Goal: Complete Application Form: Complete application form

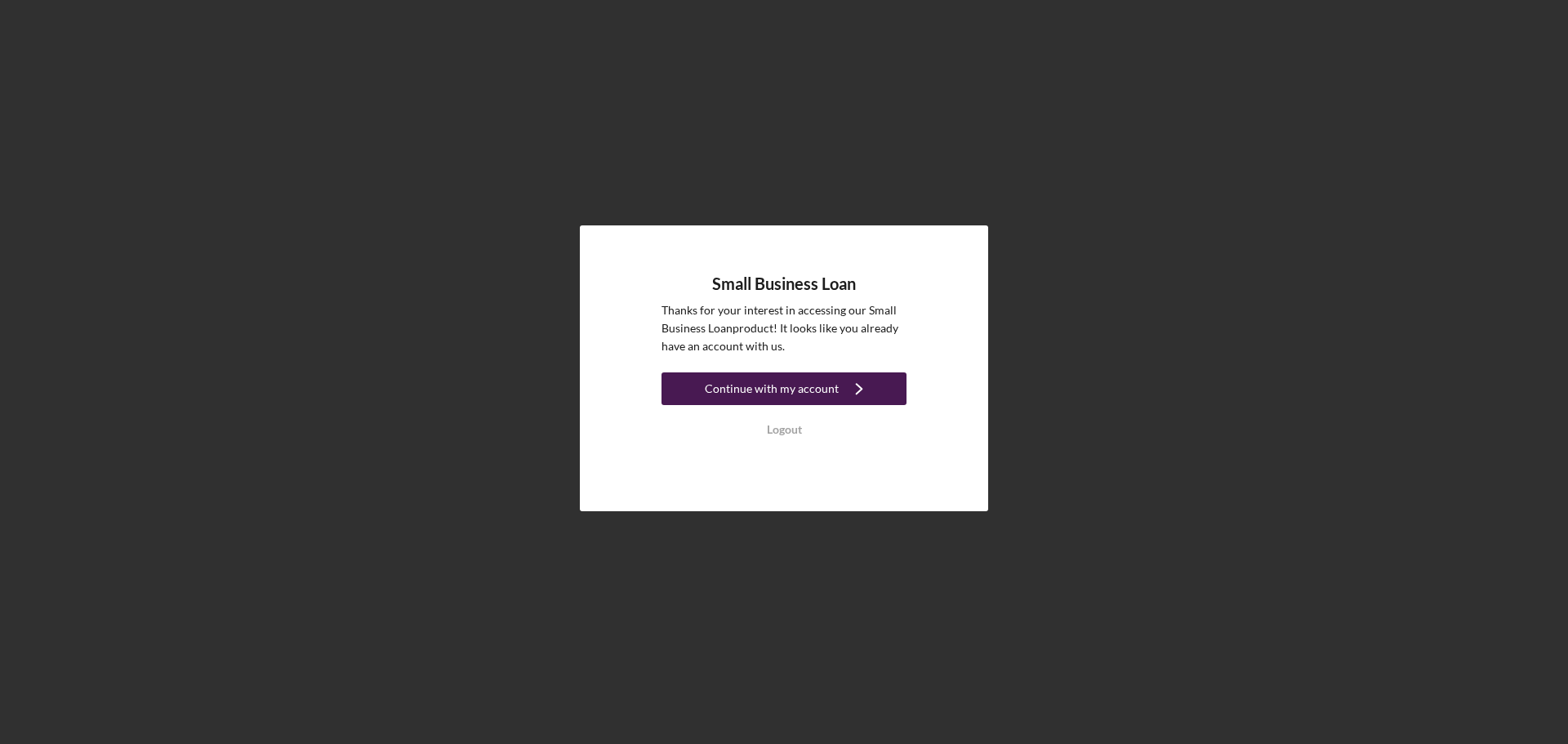
click at [787, 398] on div "Continue with my account" at bounding box center [772, 388] width 134 height 33
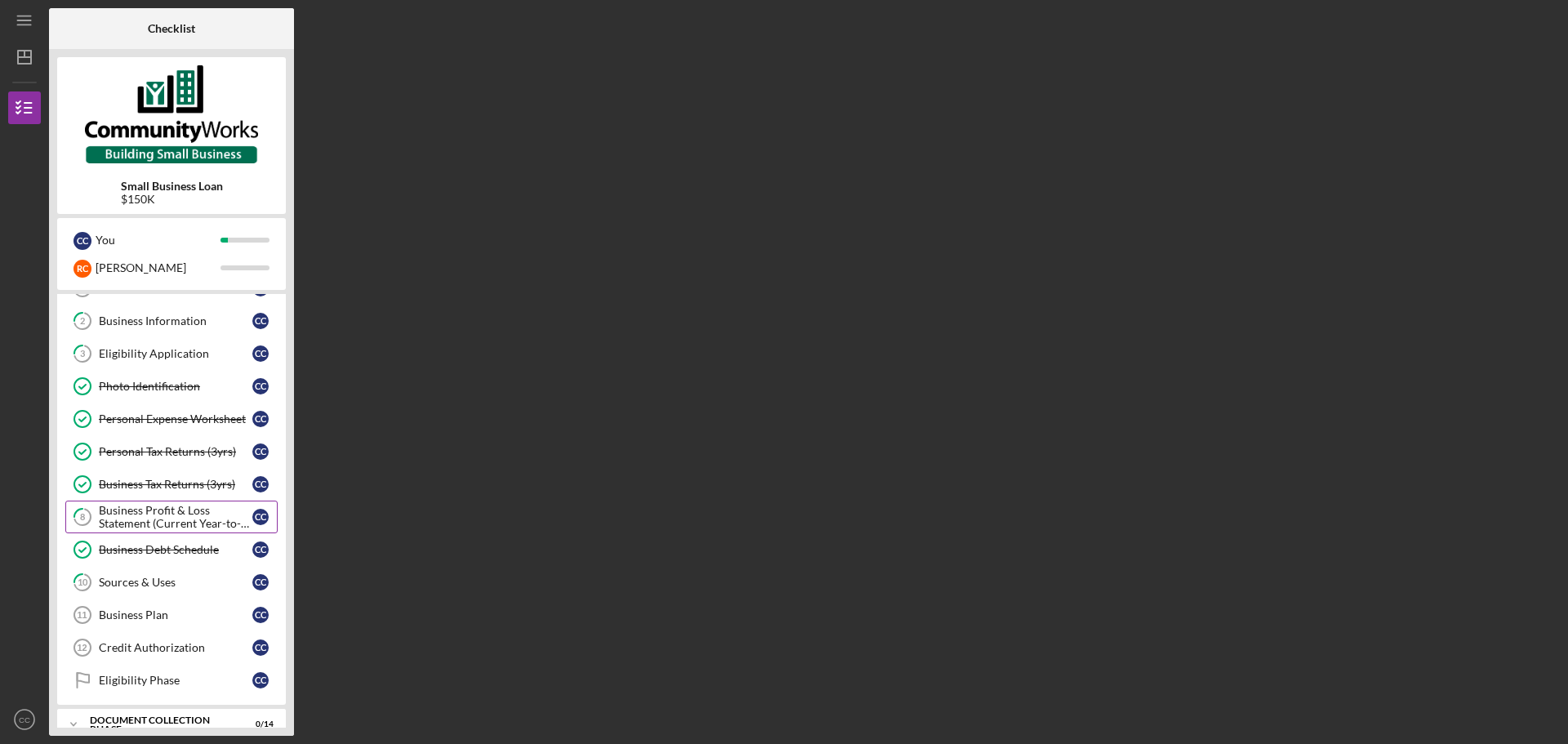
scroll to position [115, 0]
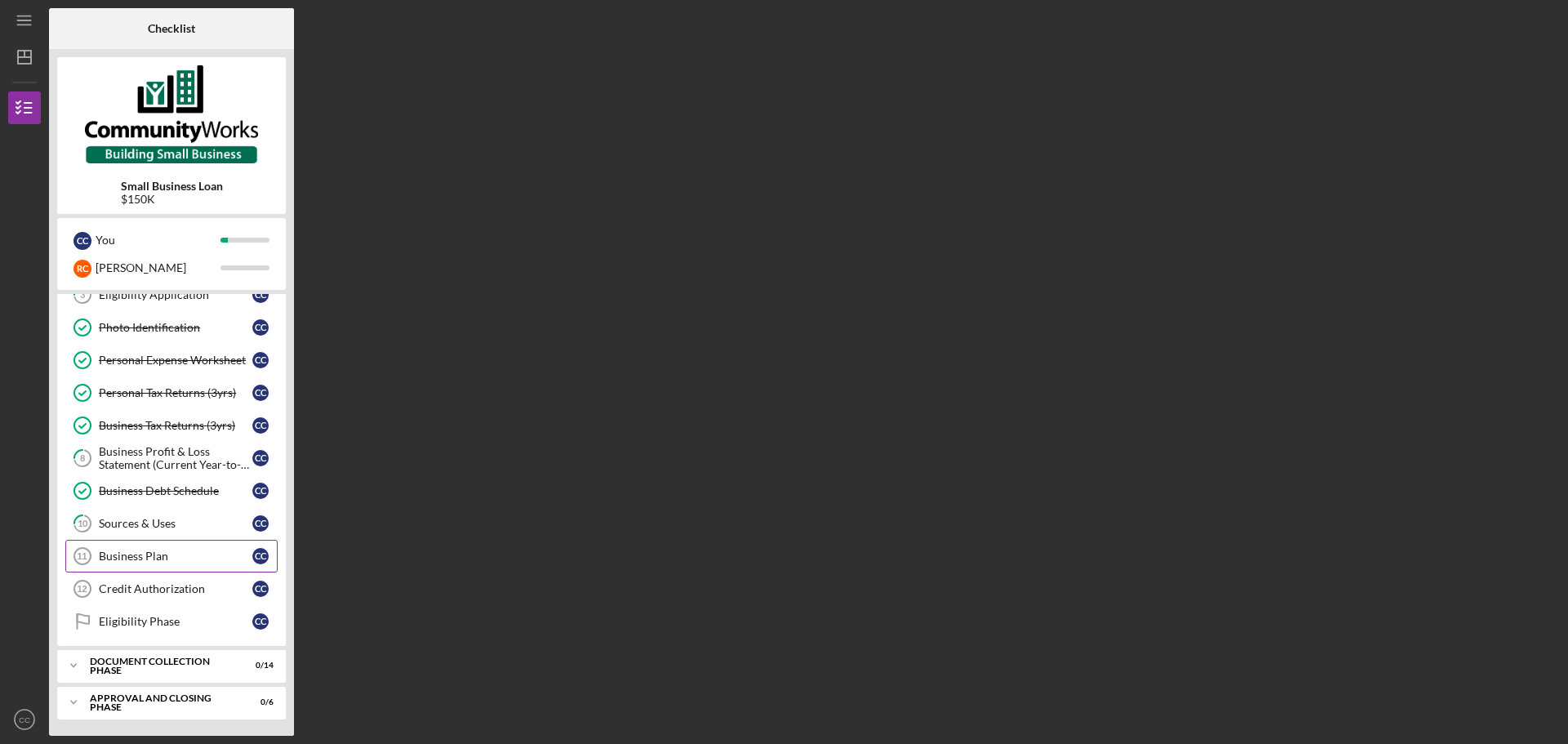
click at [157, 561] on div "Business Plan" at bounding box center [175, 556] width 153 height 13
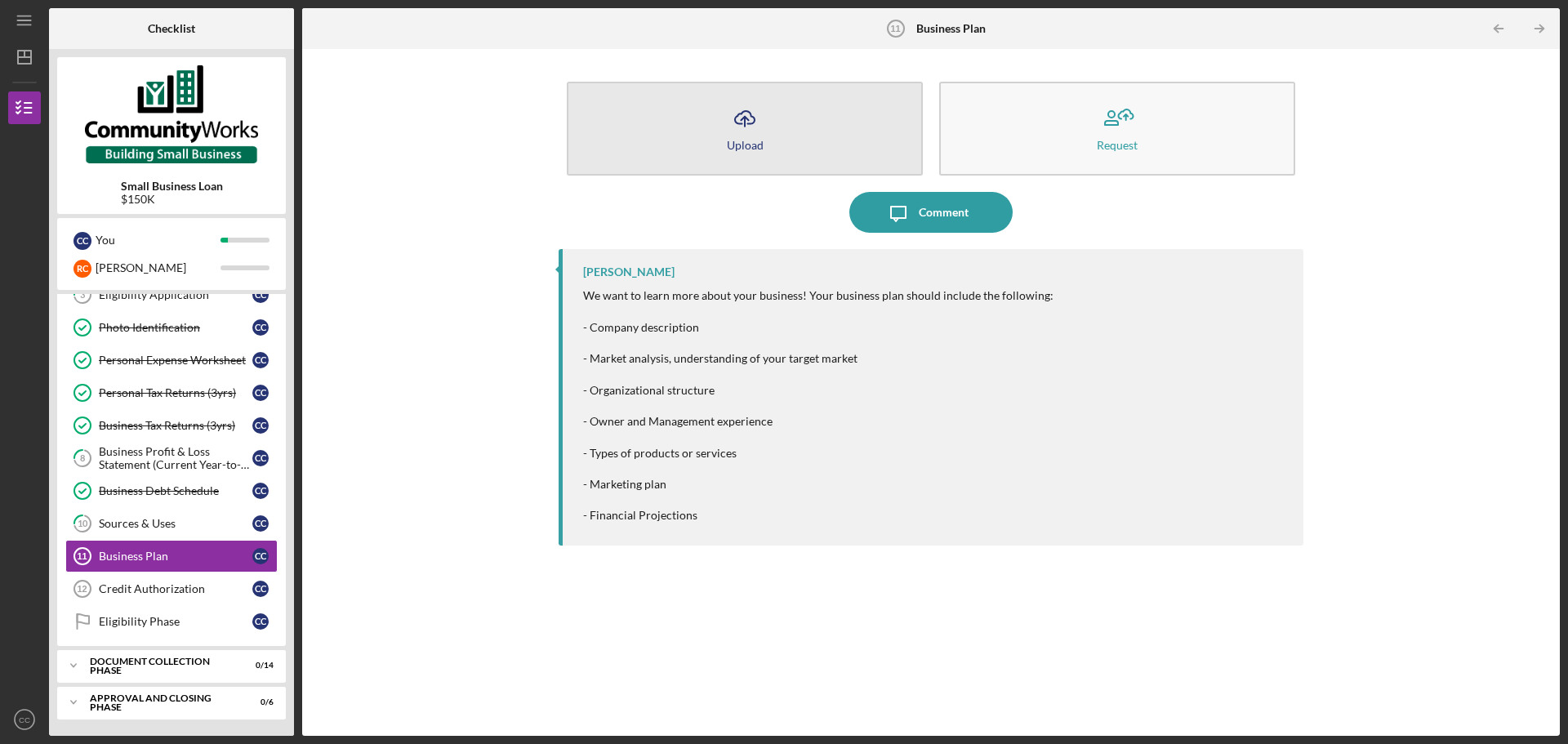
click at [852, 152] on button "Icon/Upload Upload" at bounding box center [744, 129] width 356 height 94
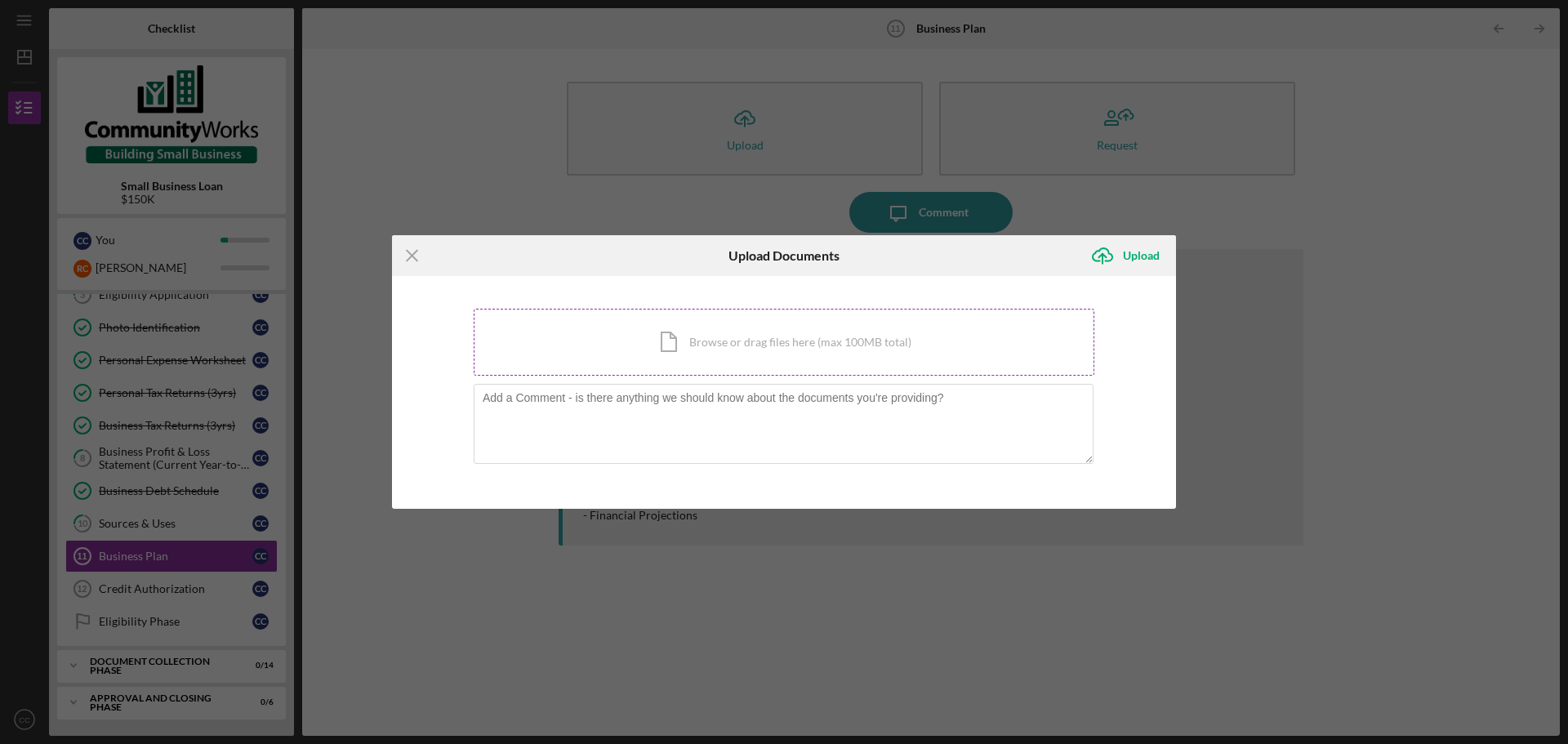
click at [767, 344] on div "Icon/Document Browse or drag files here (max 100MB total) Tap to choose files o…" at bounding box center [784, 342] width 620 height 67
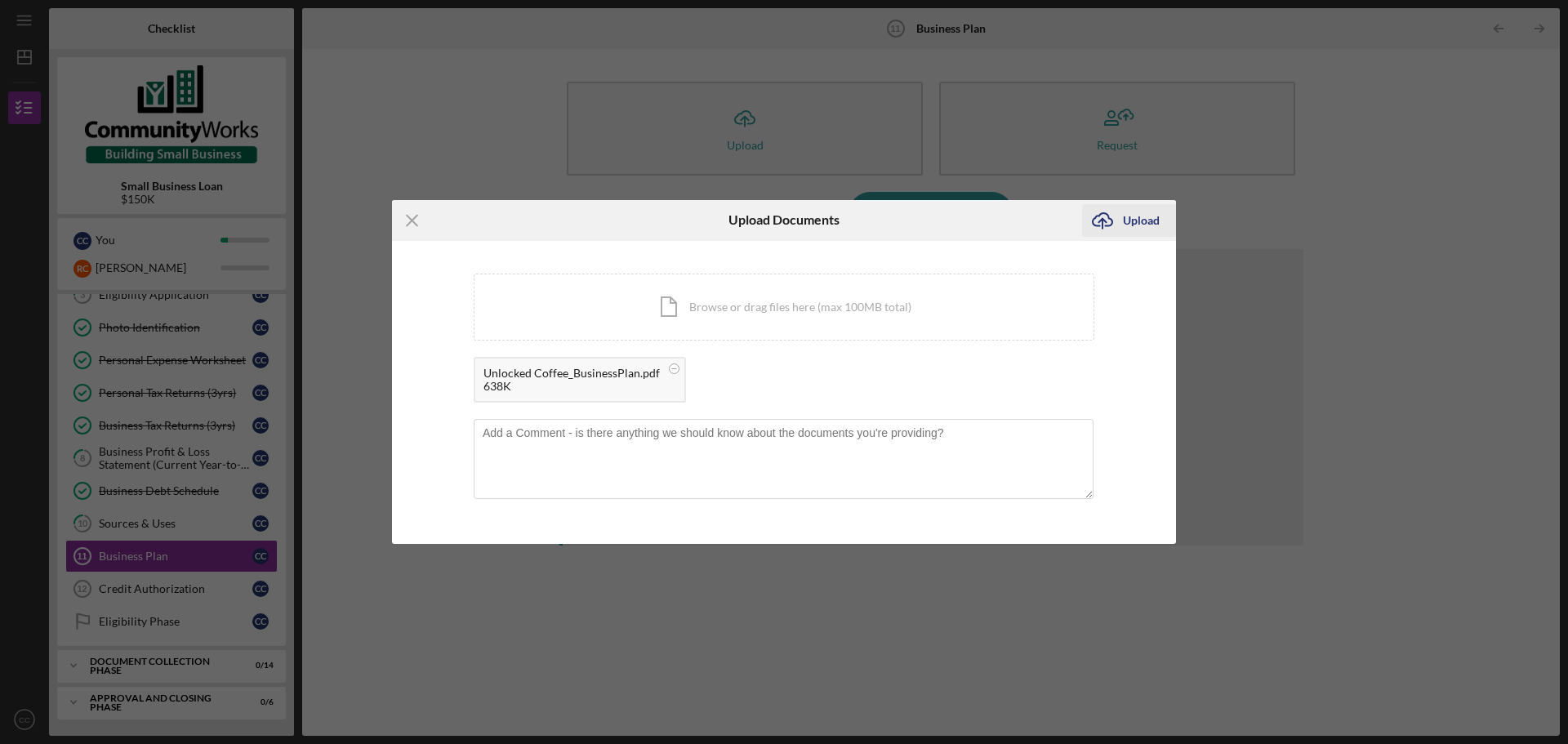
drag, startPoint x: 1149, startPoint y: 220, endPoint x: 1143, endPoint y: 228, distance: 10.0
click at [1149, 219] on div "Upload" at bounding box center [1141, 220] width 37 height 33
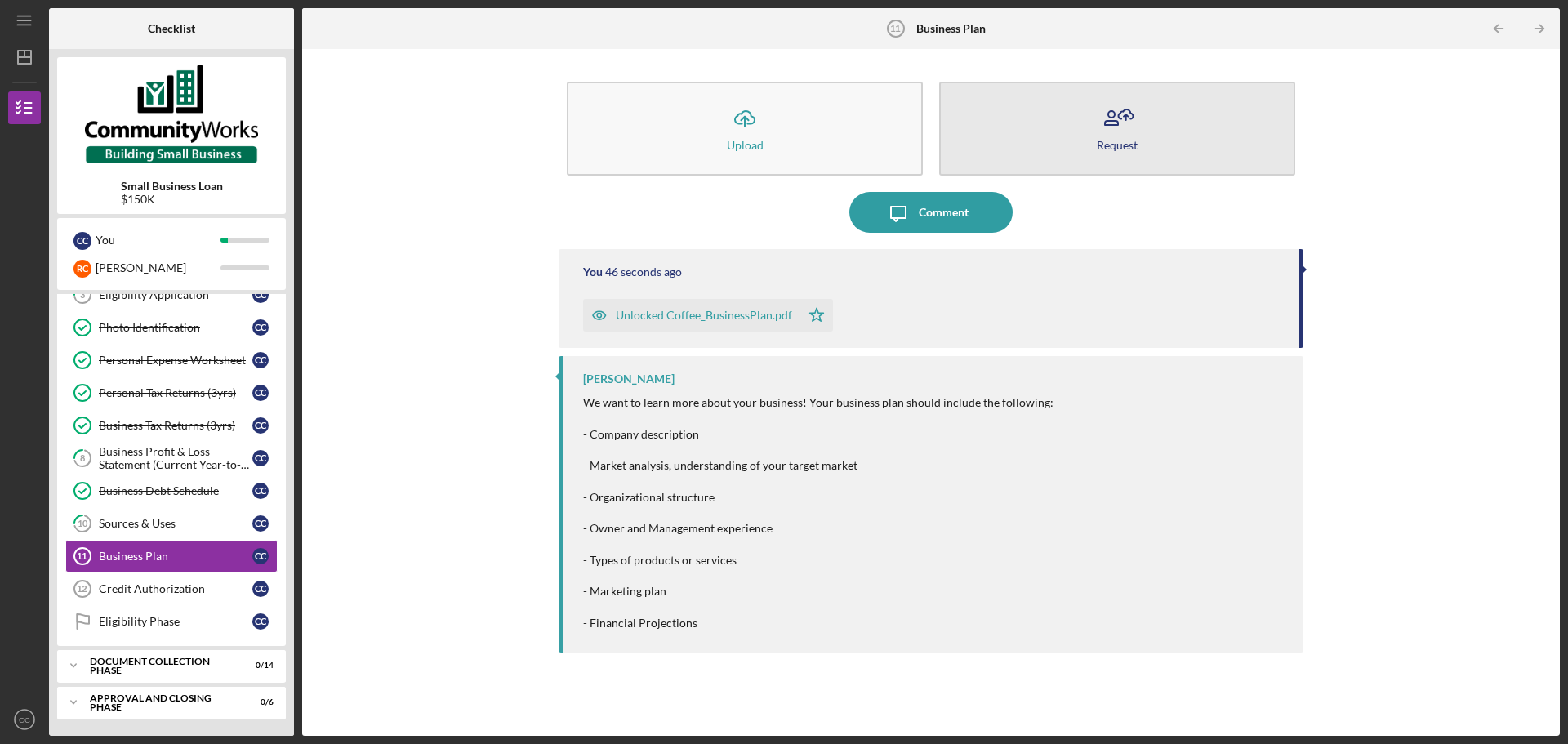
click at [1137, 143] on div "Request" at bounding box center [1117, 145] width 41 height 13
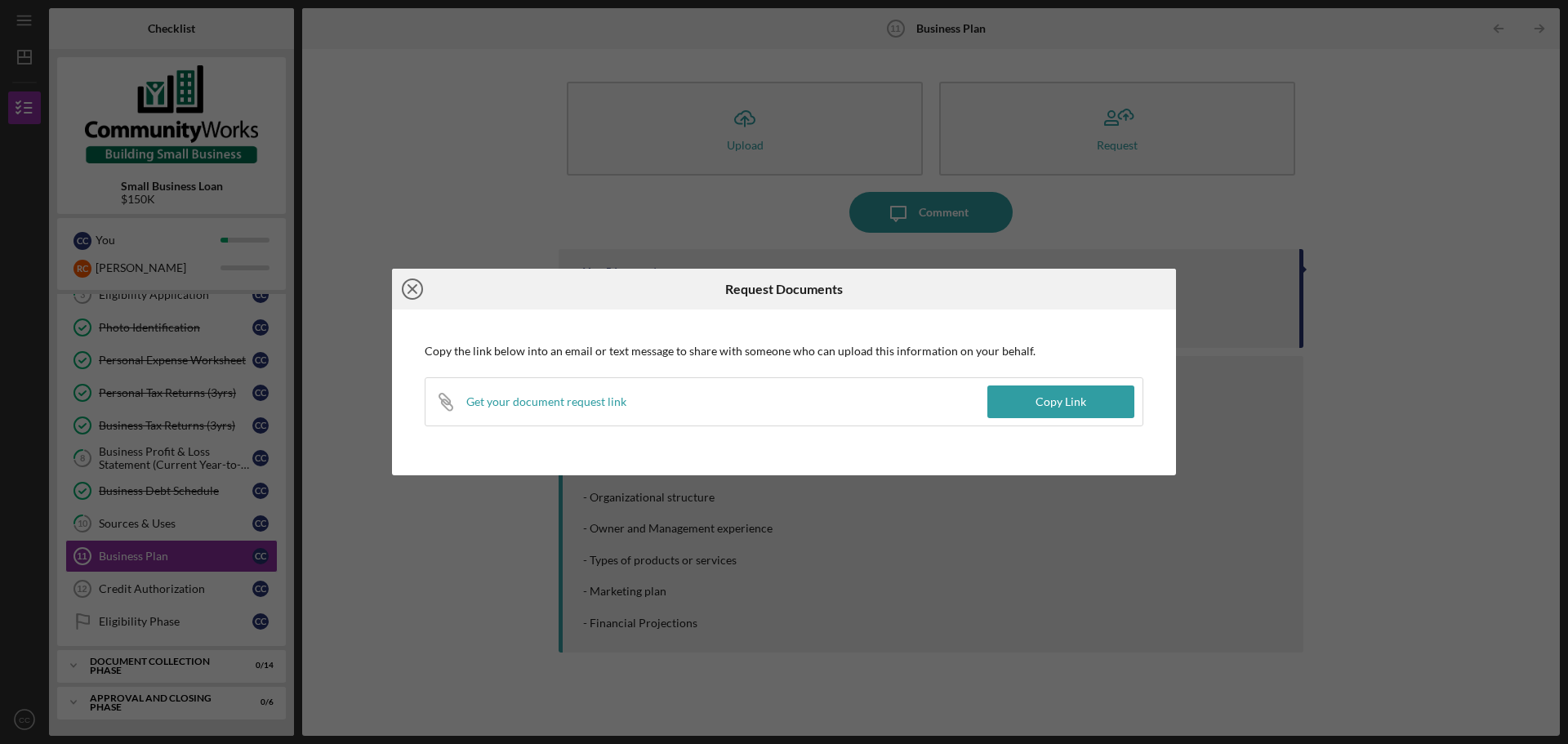
click at [415, 287] on line at bounding box center [413, 289] width 8 height 8
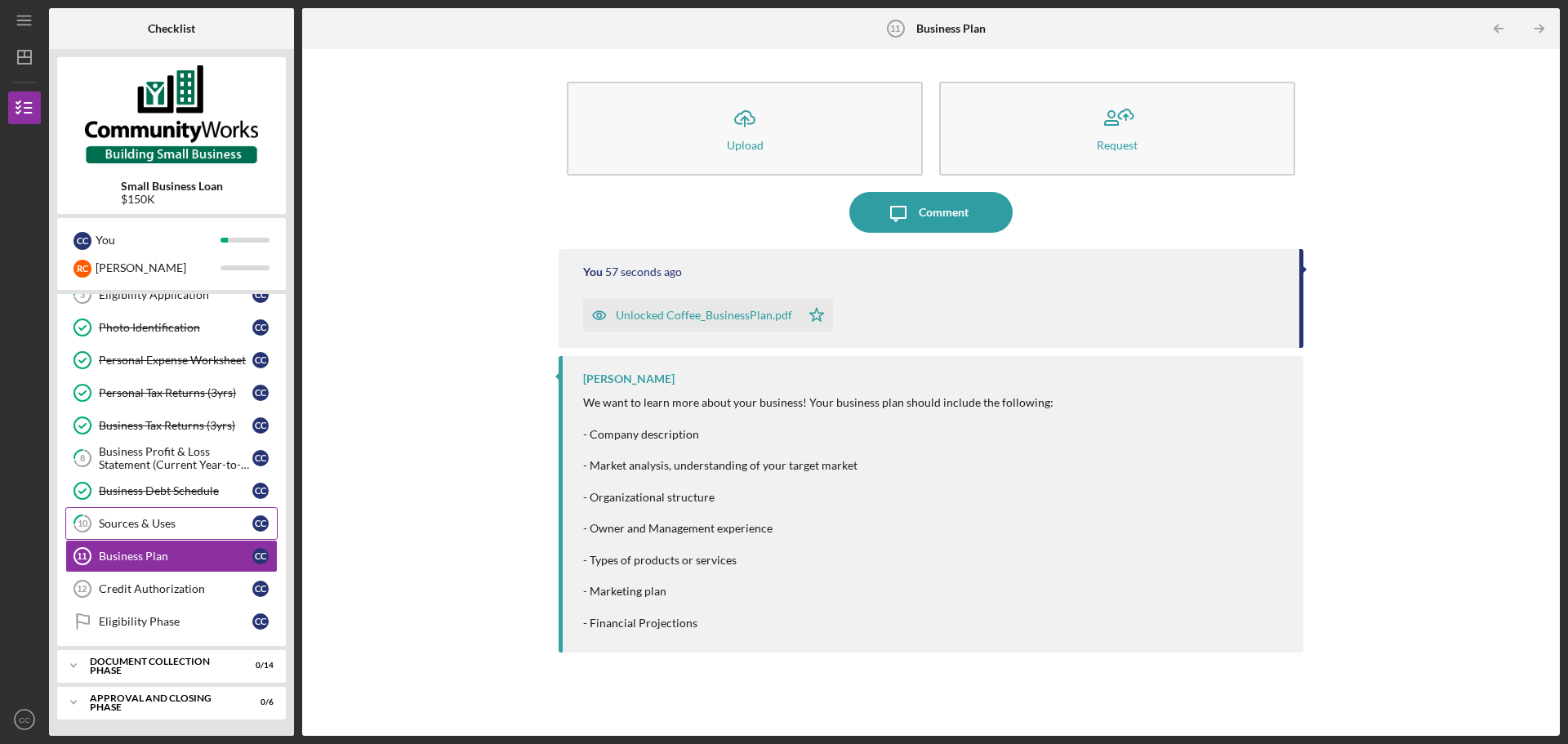
click at [160, 512] on link "10 Sources & Uses C C" at bounding box center [172, 523] width 213 height 33
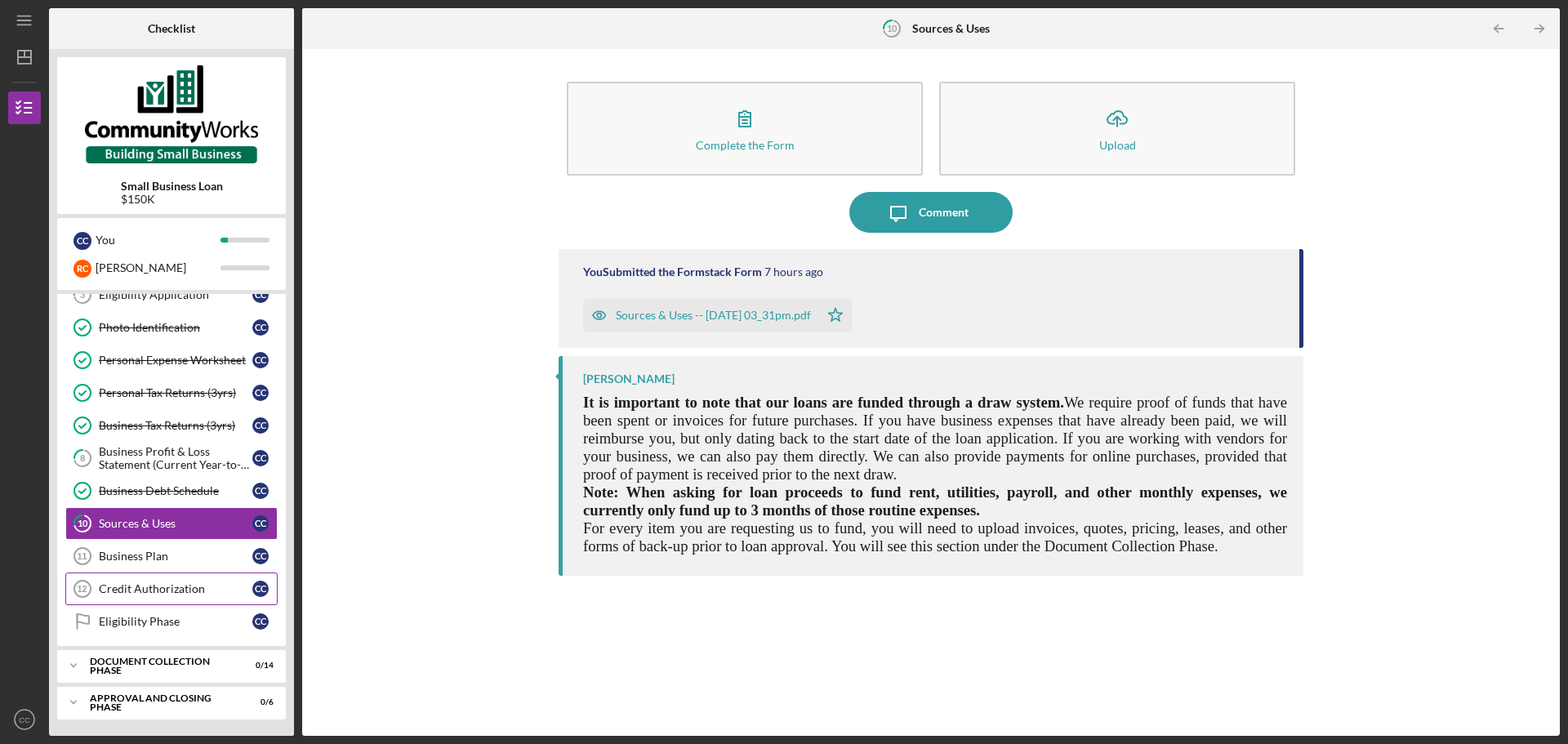
click at [183, 582] on link "Credit Authorization 12 Credit Authorization C C" at bounding box center [172, 588] width 213 height 33
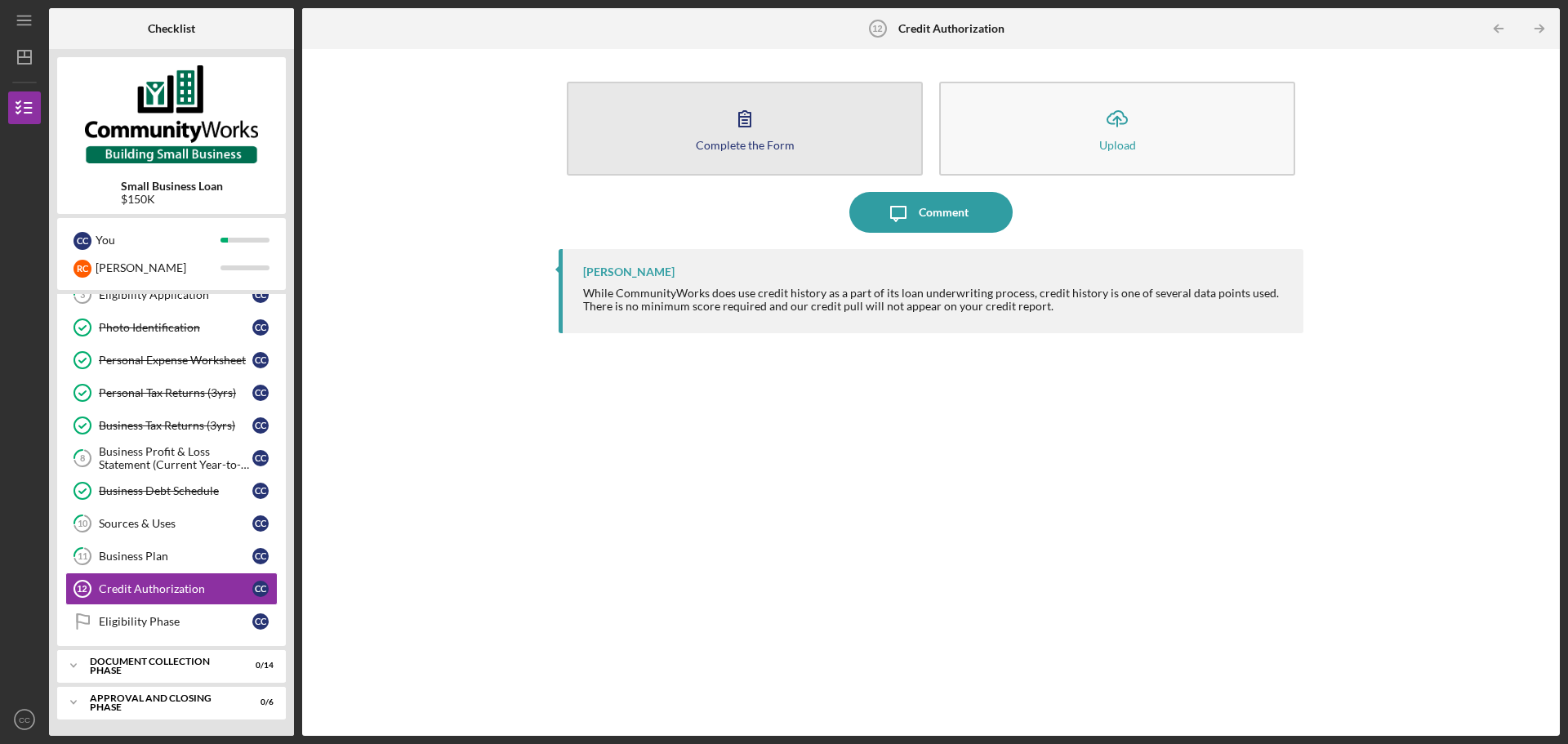
click at [821, 160] on button "Complete the Form Form" at bounding box center [744, 129] width 356 height 94
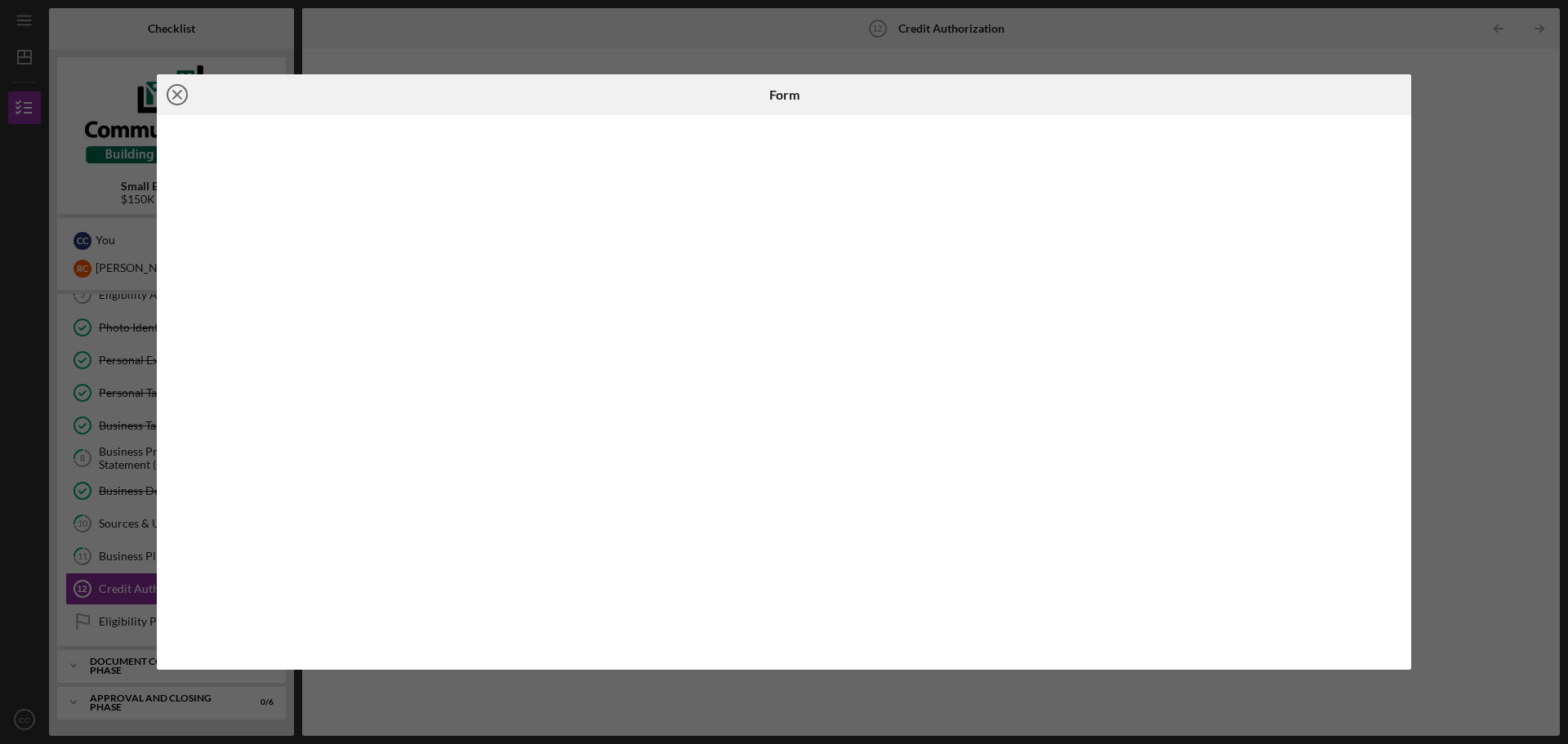
click at [180, 95] on icon "Icon/Close" at bounding box center [177, 95] width 41 height 41
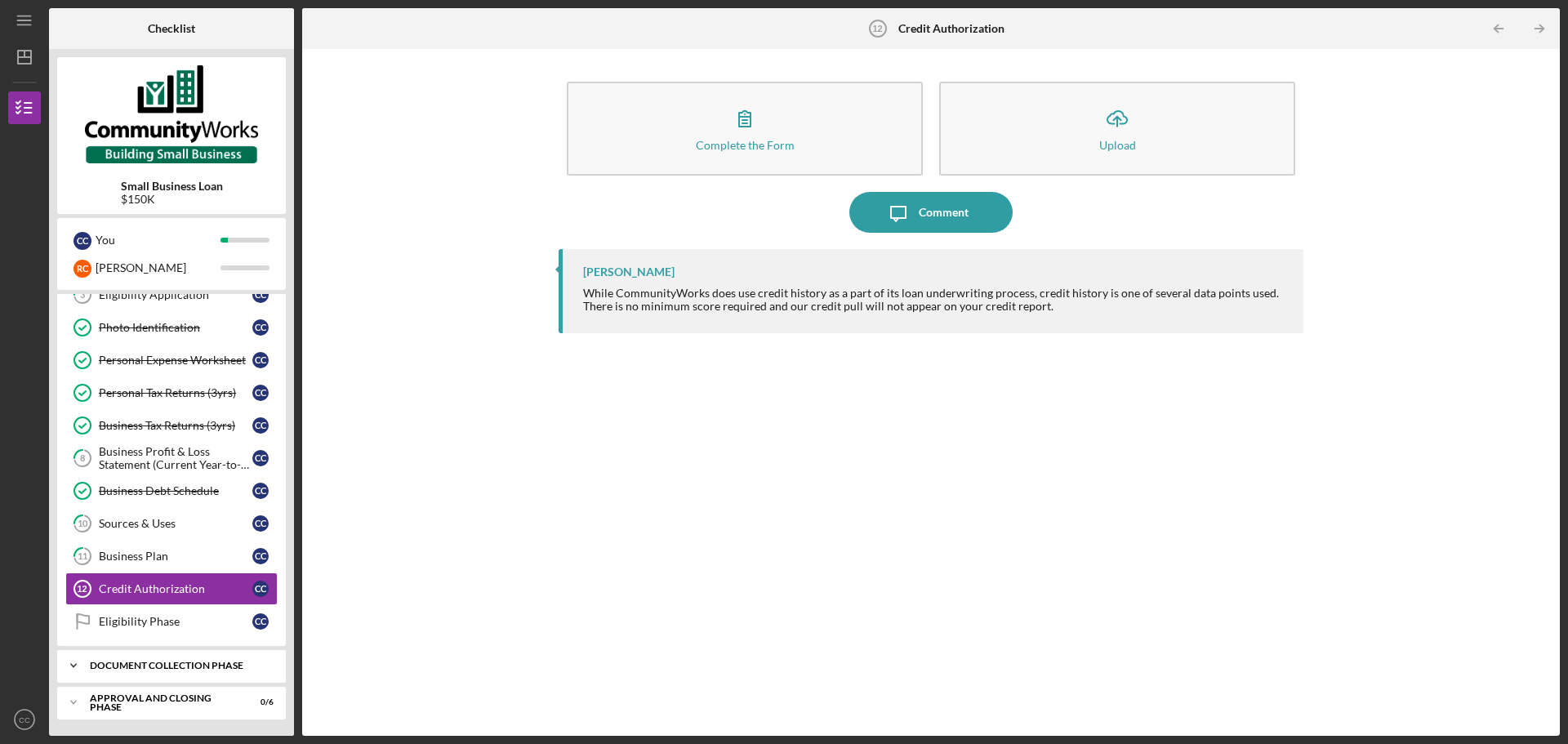
click at [150, 659] on div "Icon/Expander Document Collection Phase 0 / 14" at bounding box center [171, 664] width 229 height 33
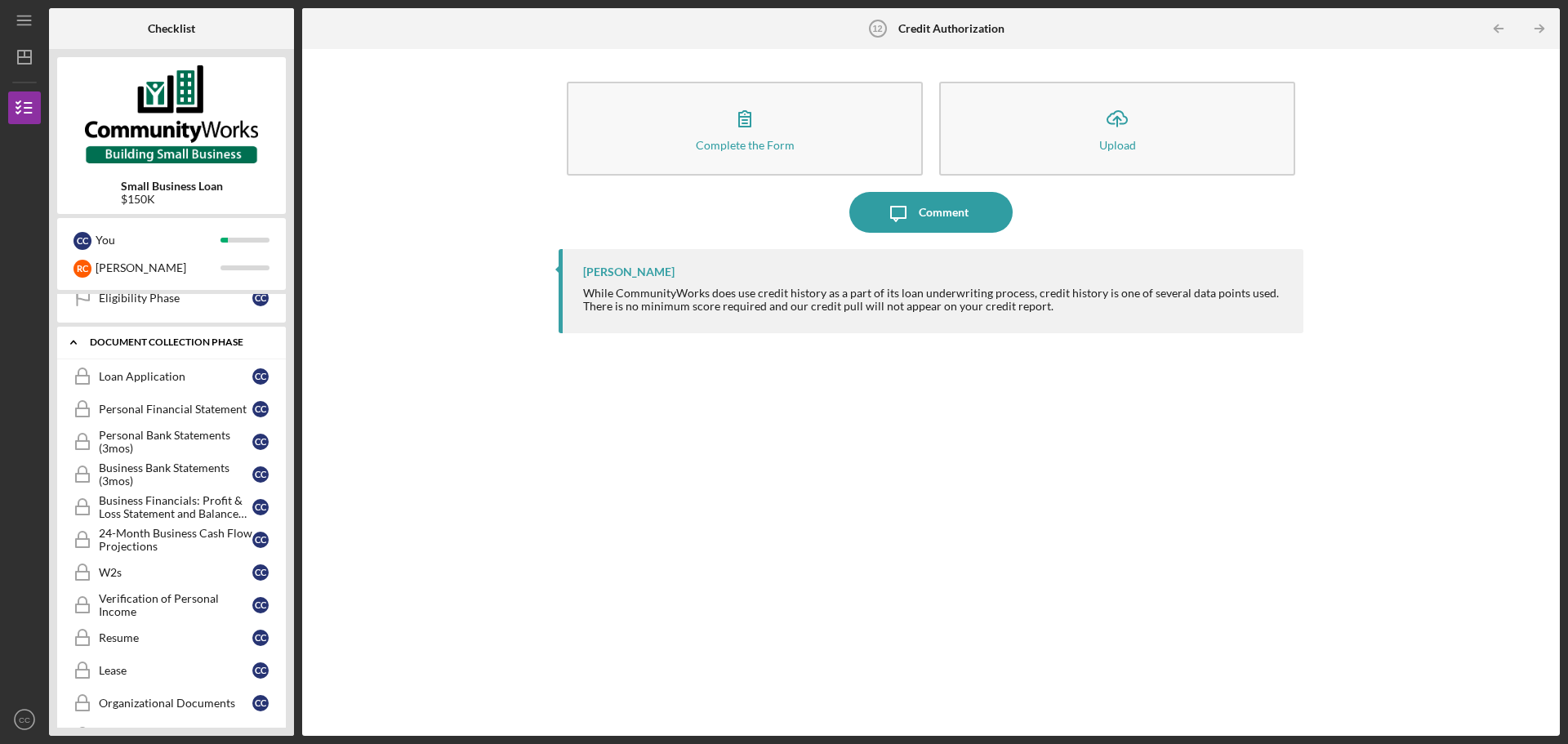
scroll to position [441, 0]
click at [178, 412] on div "Personal Financial Statement" at bounding box center [175, 406] width 153 height 13
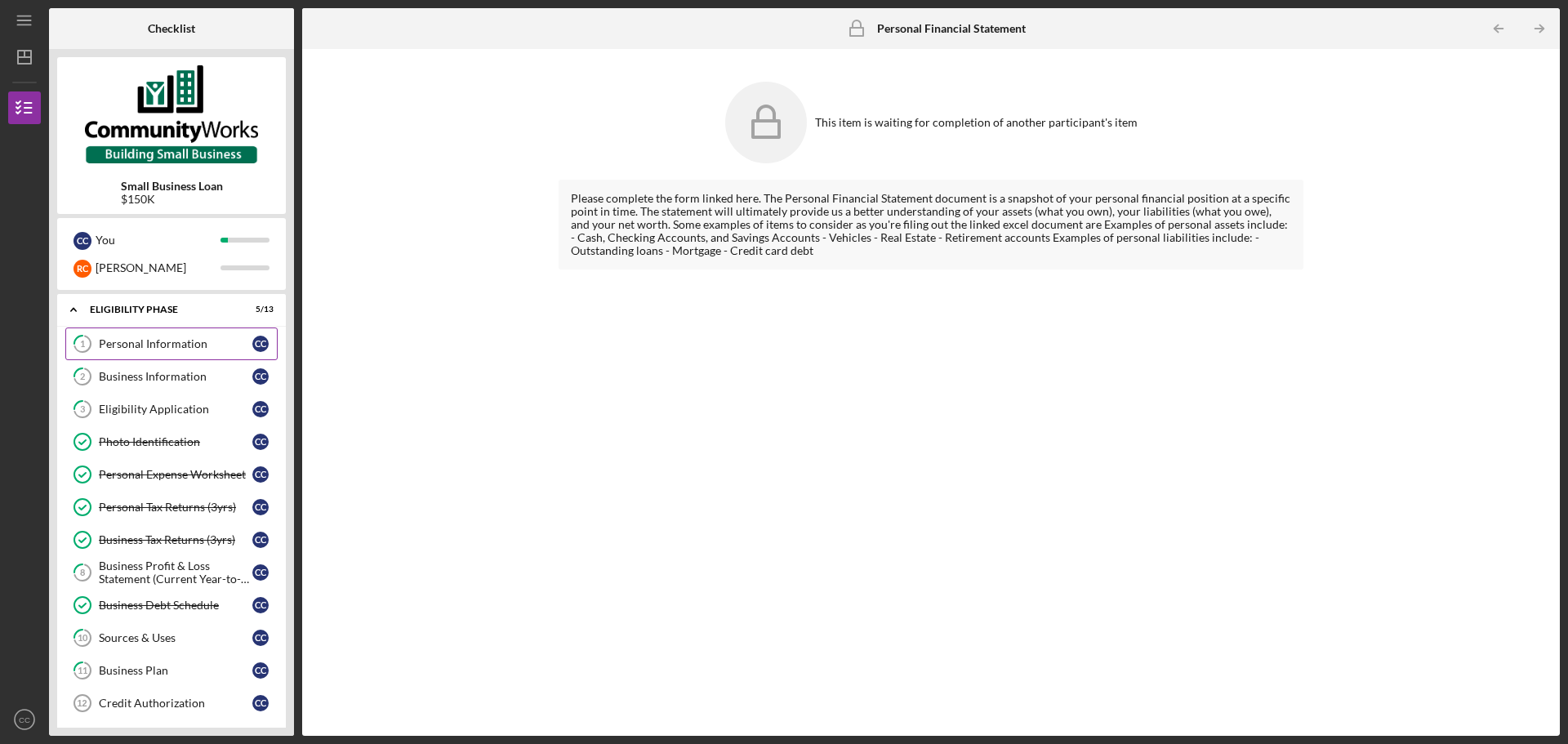
click at [168, 339] on div "Personal Information" at bounding box center [175, 344] width 153 height 13
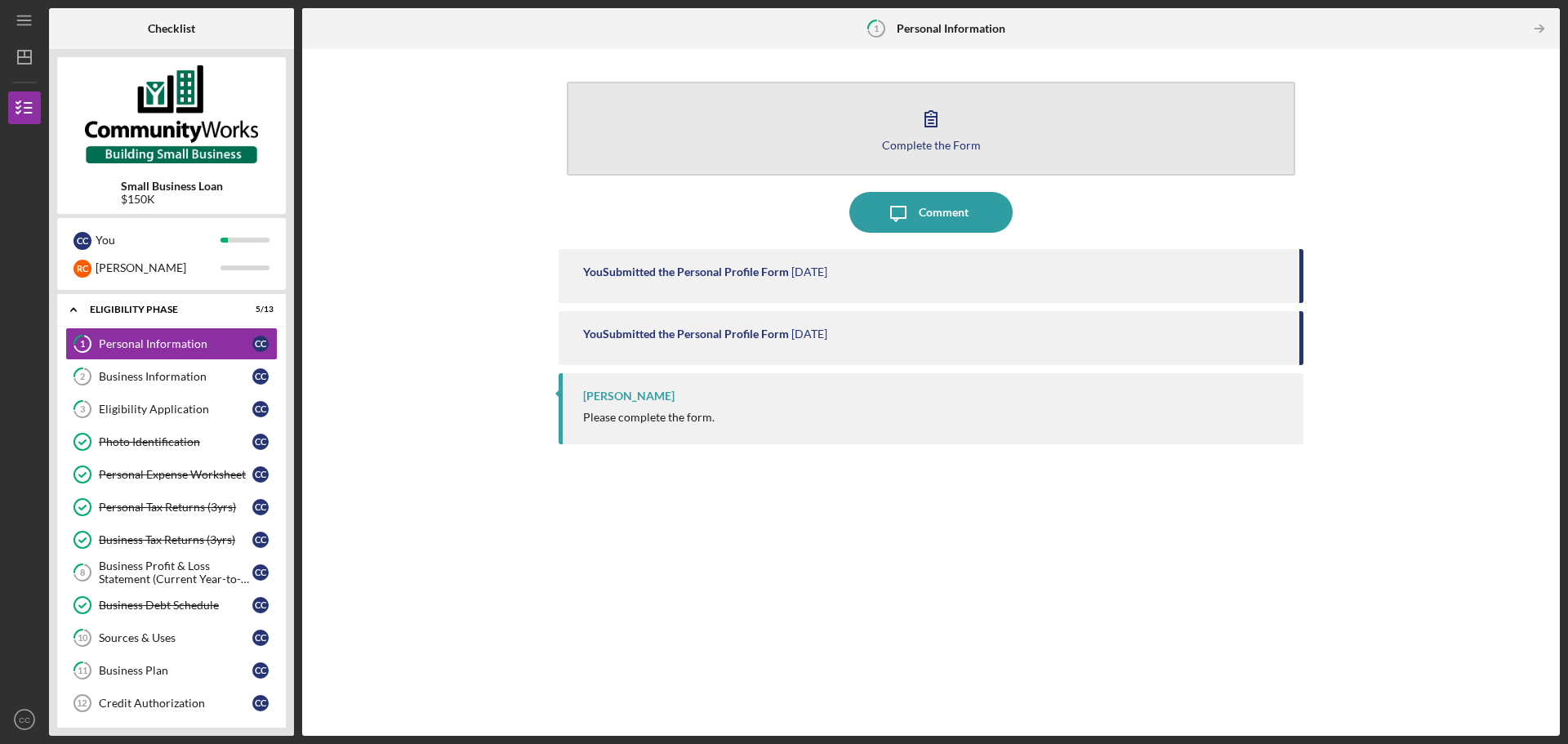
click at [943, 146] on div "Complete the Form" at bounding box center [931, 145] width 99 height 13
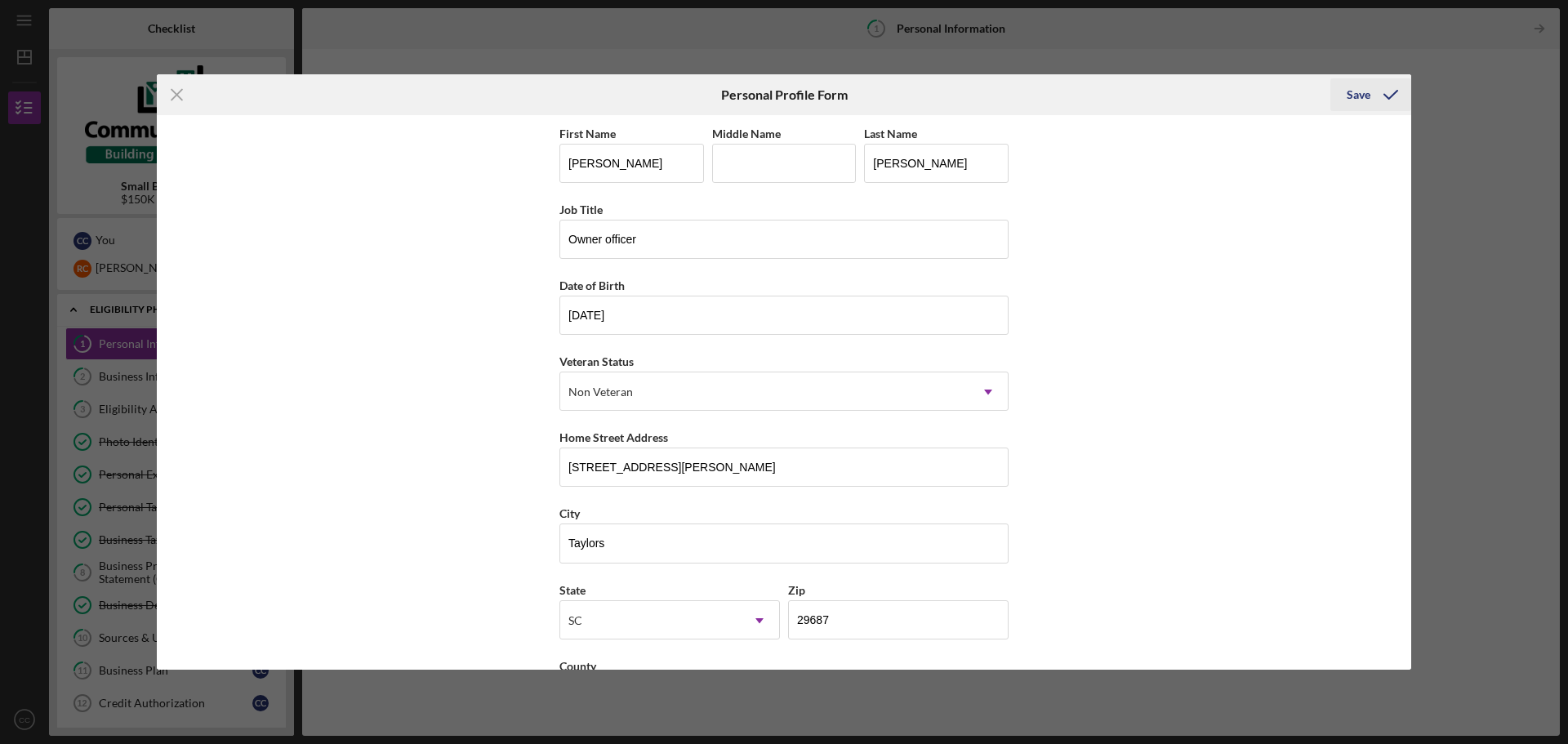
click at [1361, 96] on div "Save" at bounding box center [1358, 95] width 23 height 33
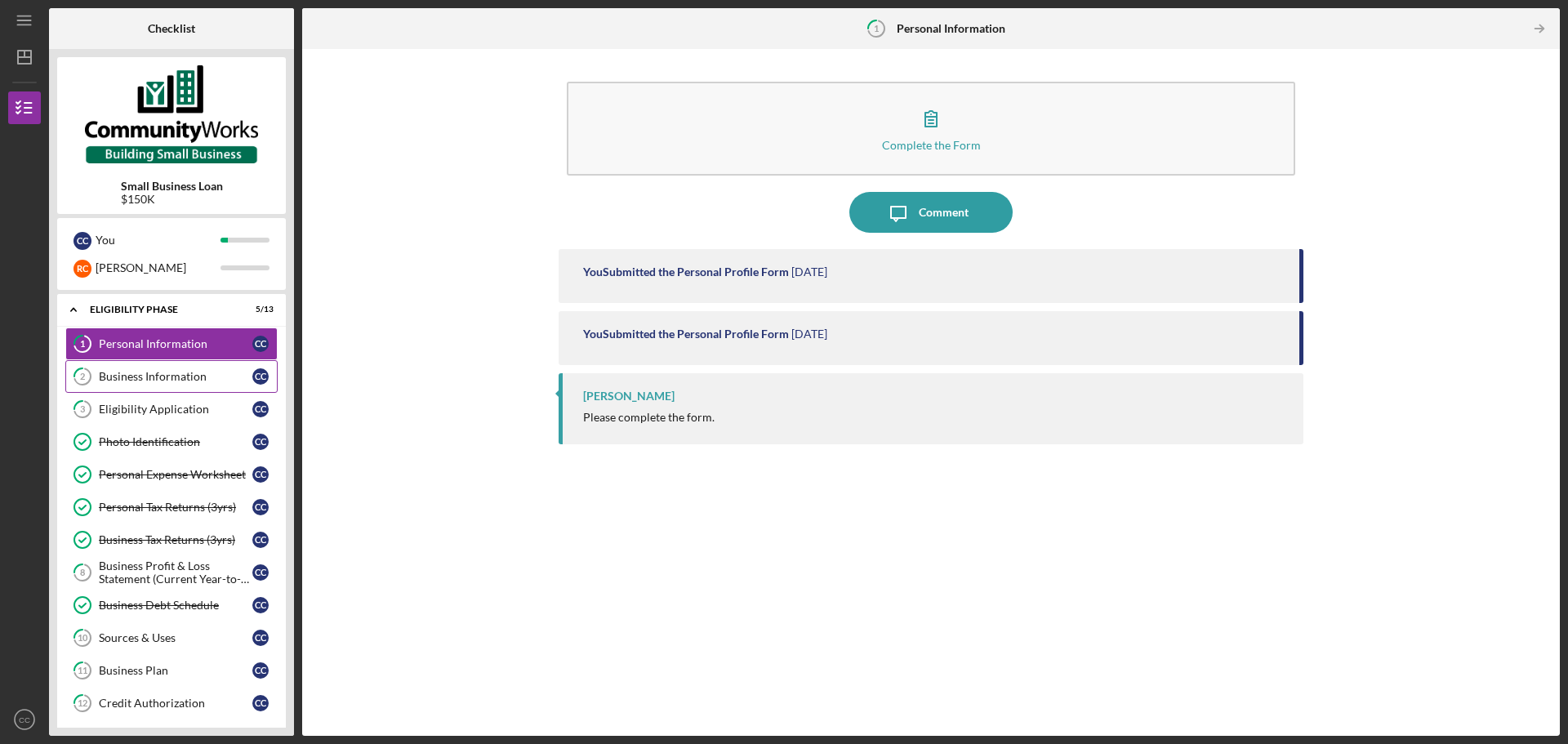
click at [162, 368] on link "2 Business Information C C" at bounding box center [172, 376] width 213 height 33
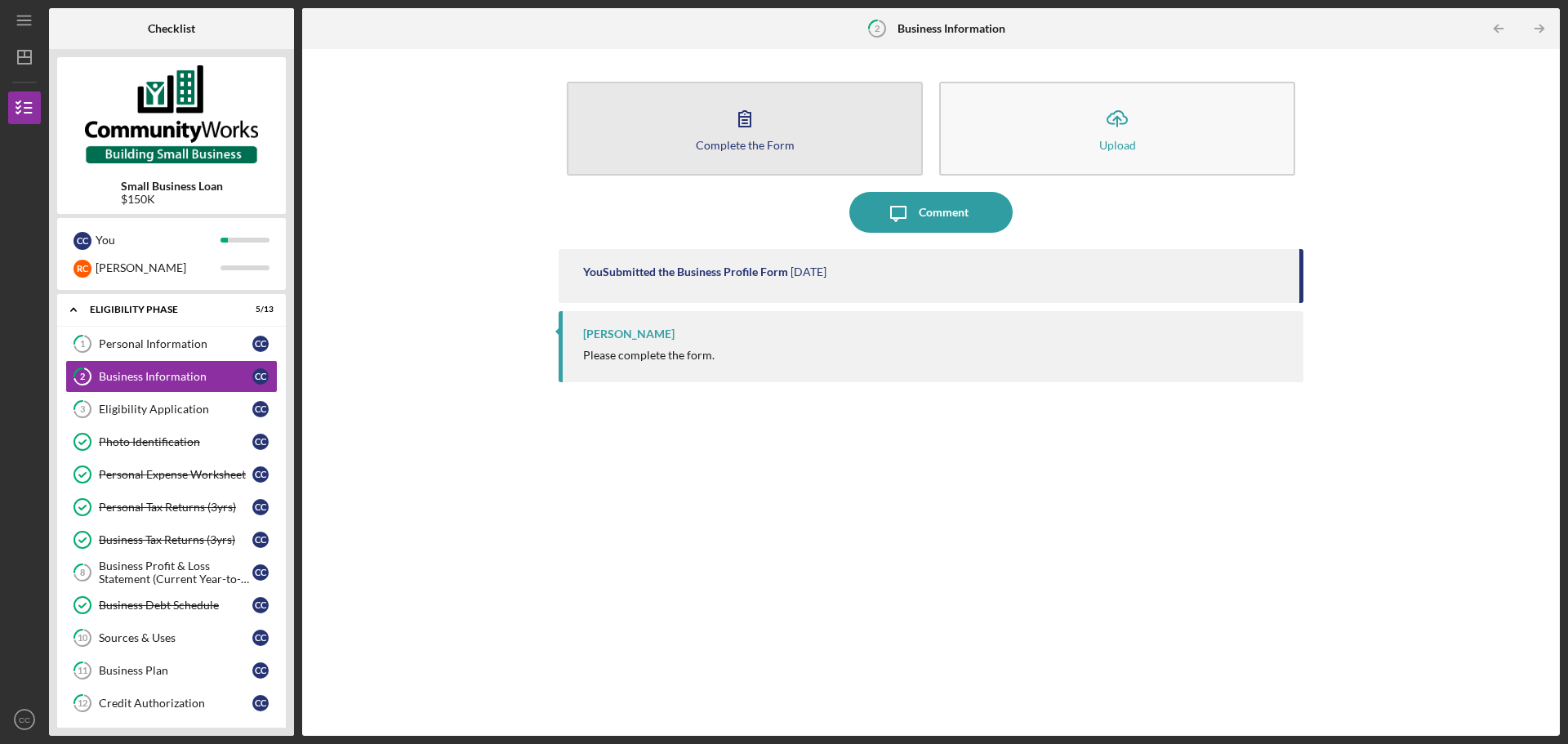
click at [744, 141] on div "Complete the Form" at bounding box center [745, 145] width 99 height 13
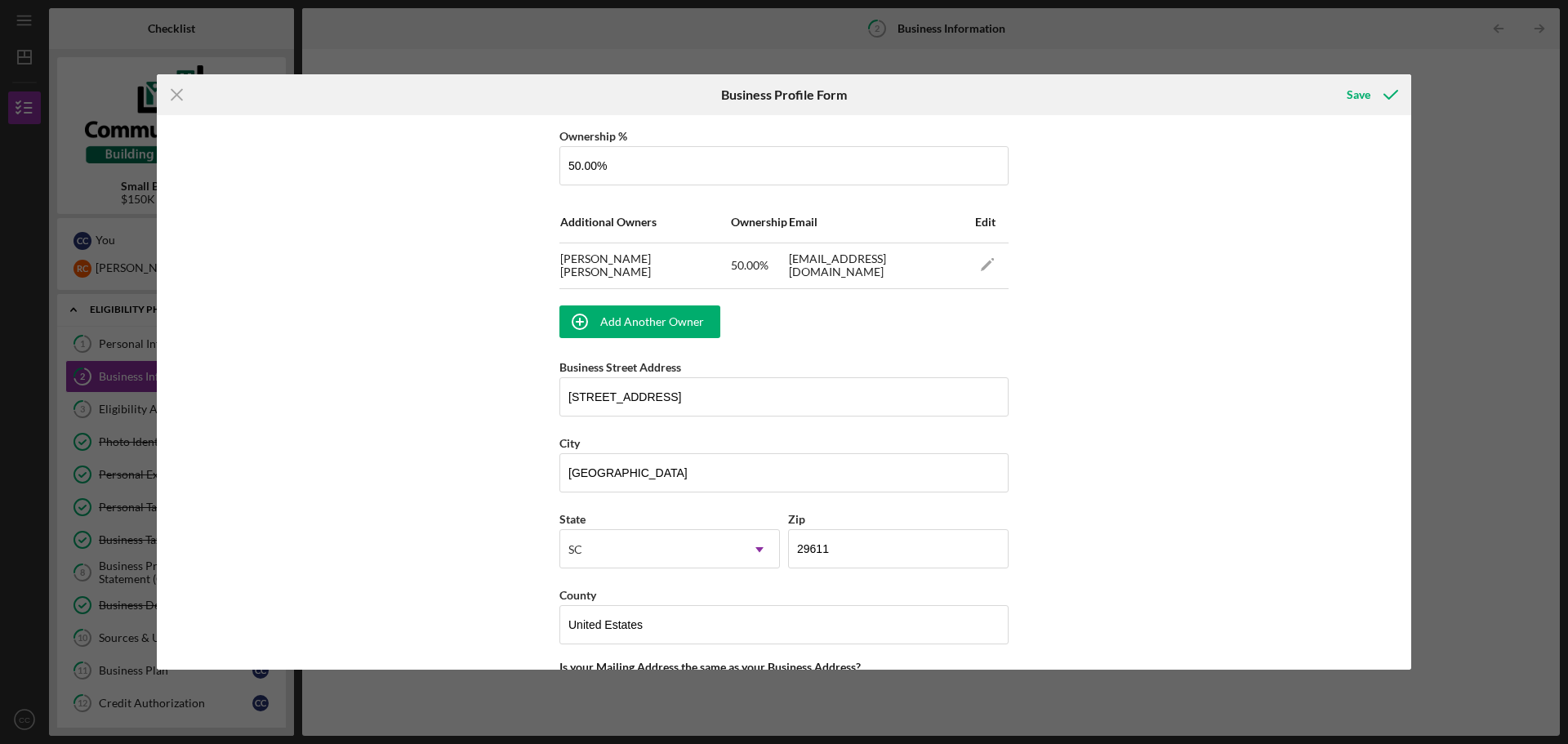
scroll to position [980, 0]
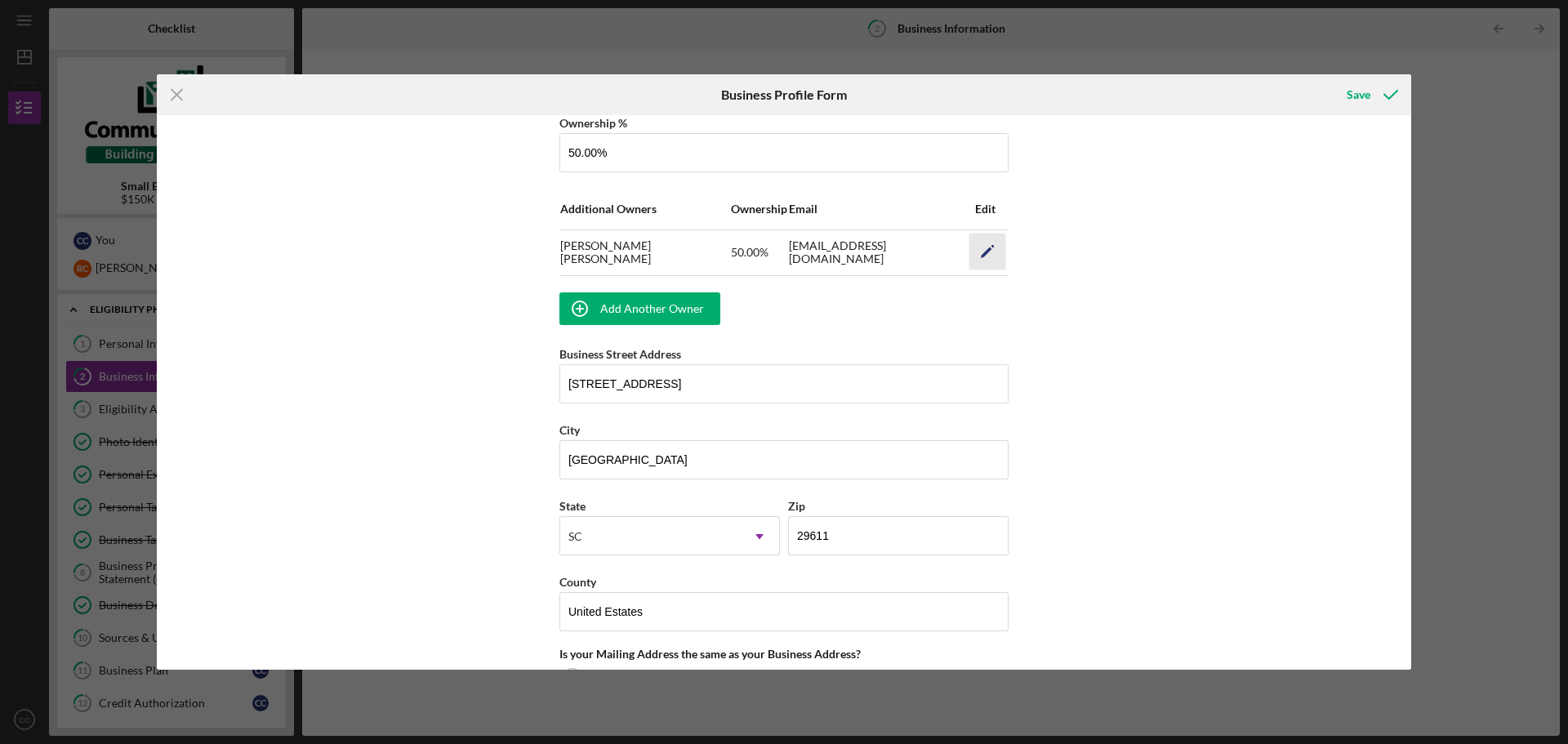
click at [988, 246] on icon "Icon/Edit" at bounding box center [988, 251] width 37 height 37
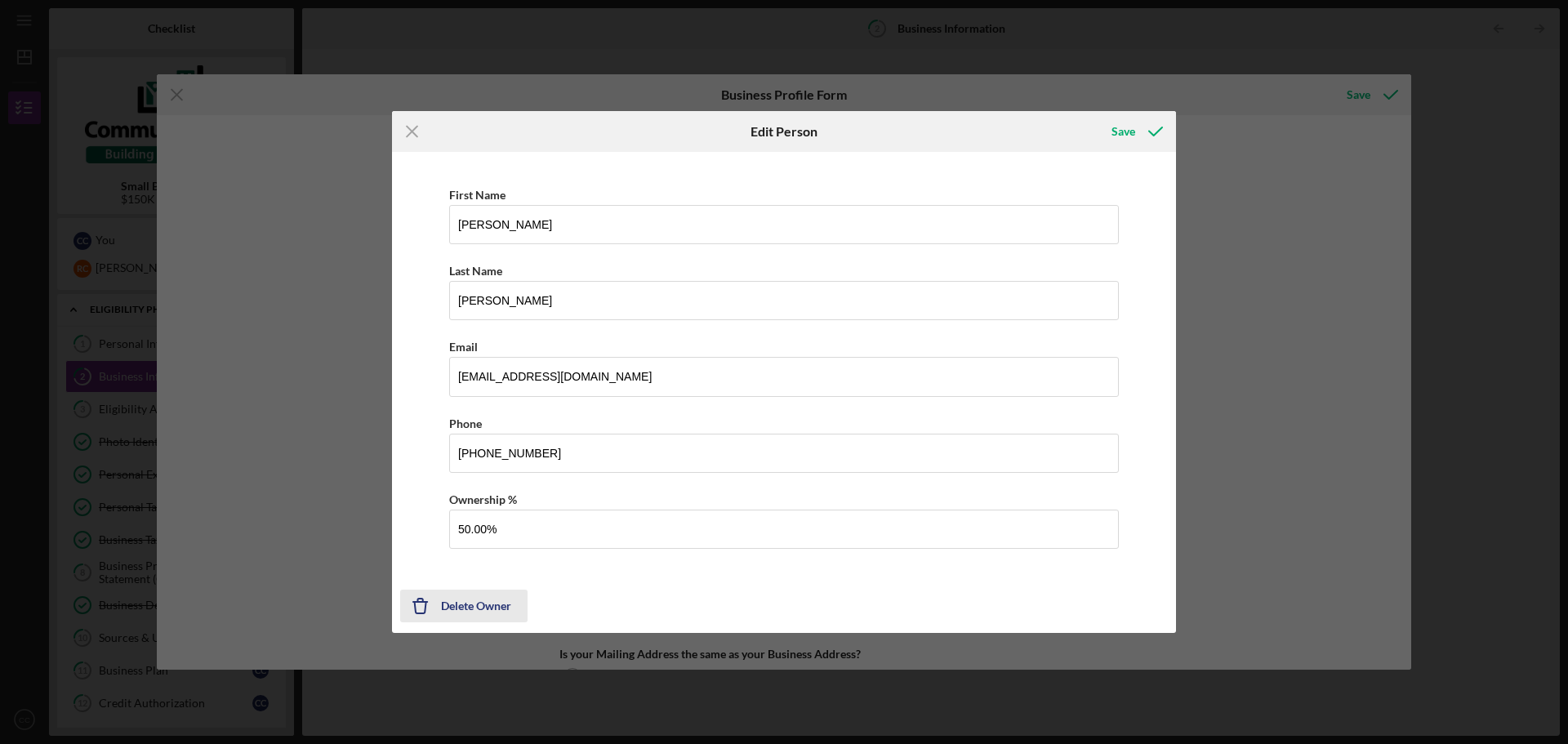
click at [481, 593] on div "Delete Owner" at bounding box center [476, 605] width 70 height 33
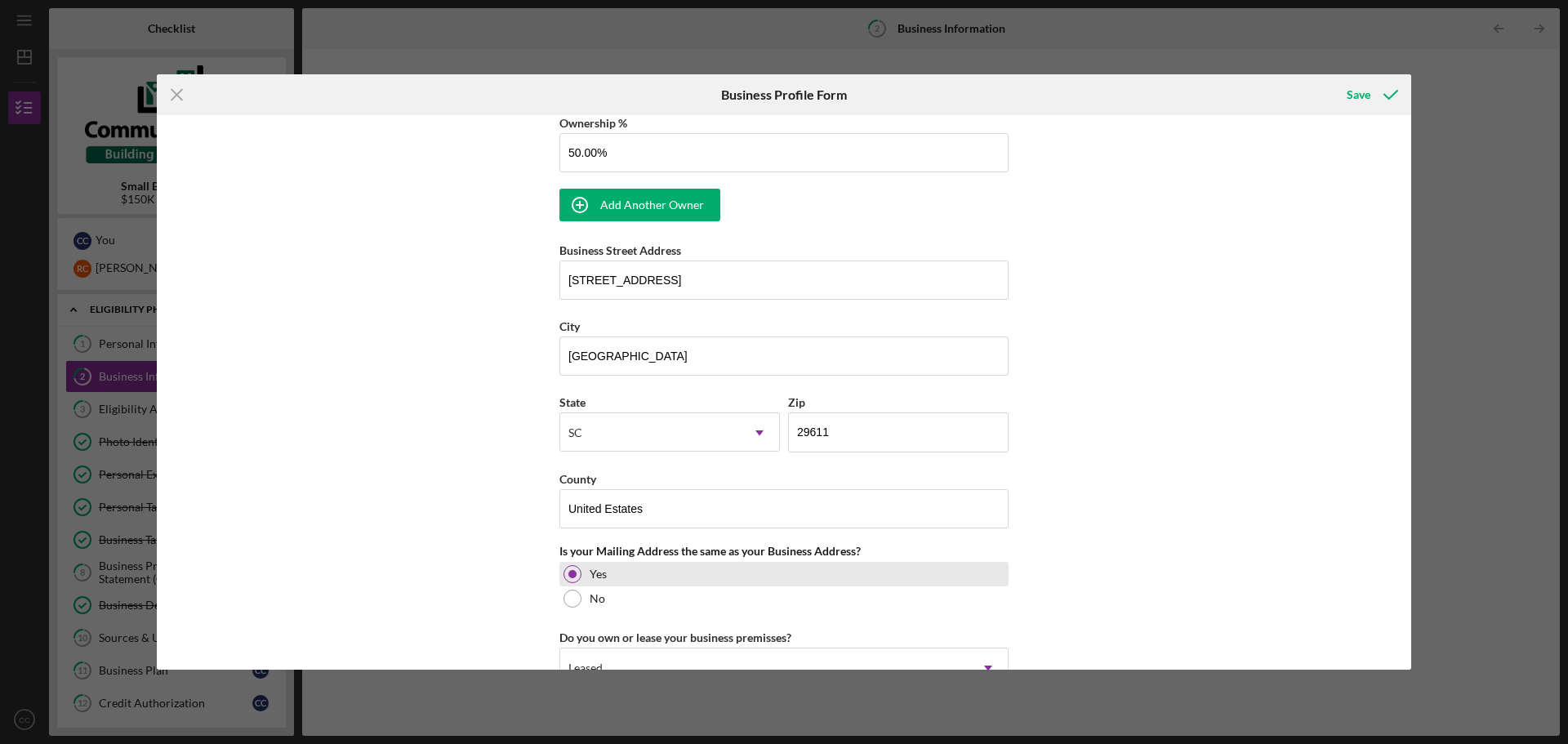
scroll to position [1243, 0]
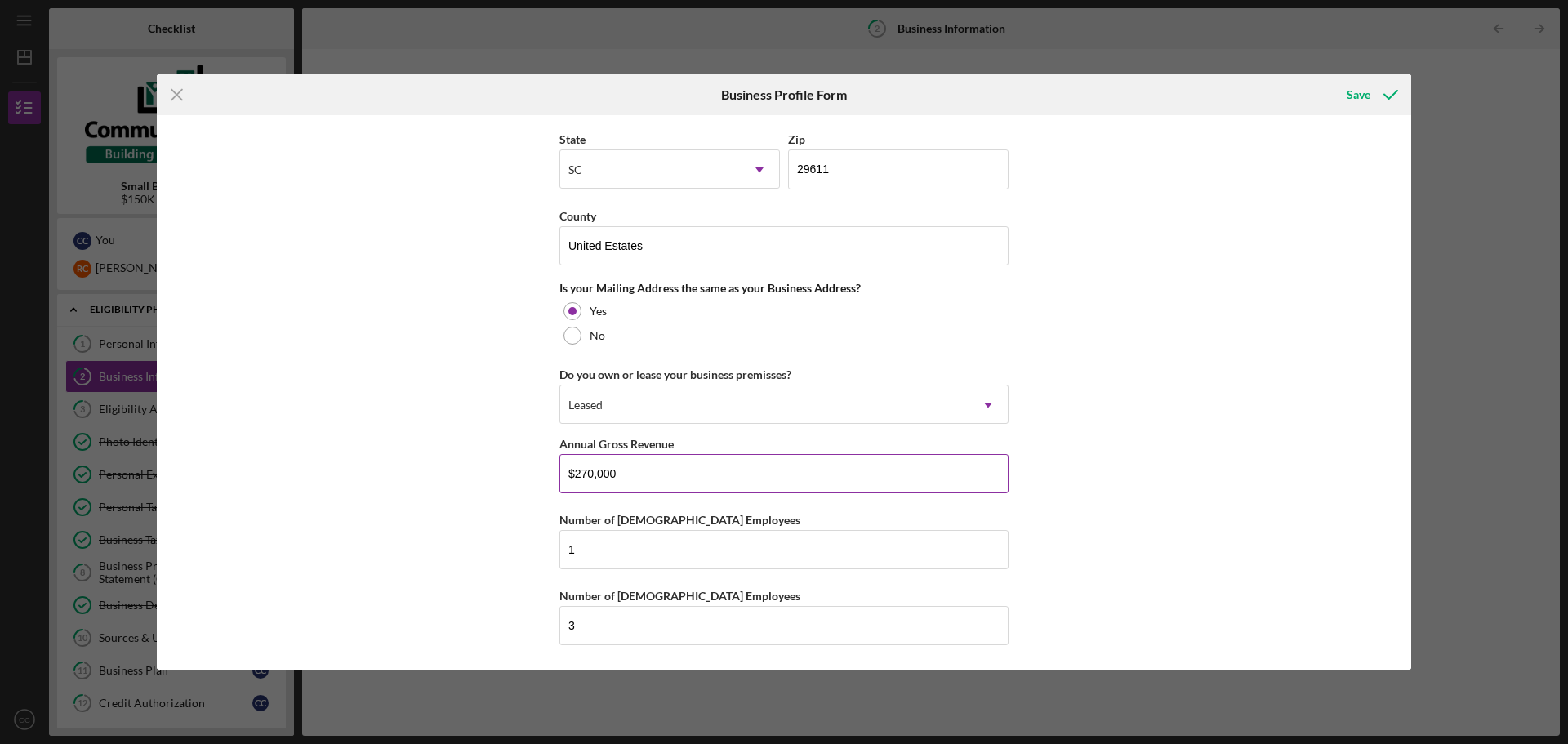
click at [663, 469] on input "$270,000" at bounding box center [784, 473] width 449 height 39
drag, startPoint x: 636, startPoint y: 469, endPoint x: 570, endPoint y: 470, distance: 66.0
click at [570, 470] on input "$270,000" at bounding box center [784, 473] width 449 height 39
type input "$300,000"
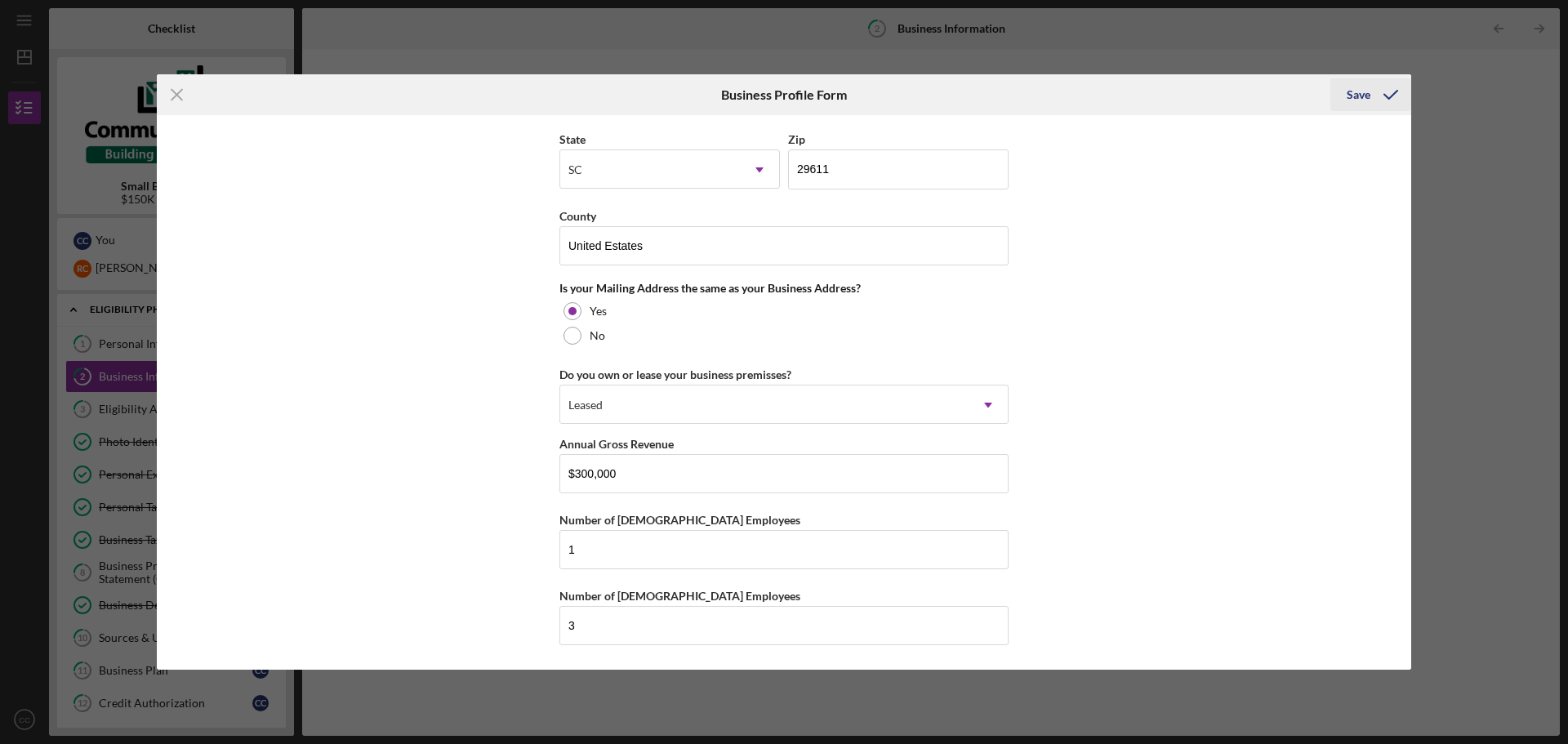
click at [1348, 95] on div "Save" at bounding box center [1358, 95] width 23 height 33
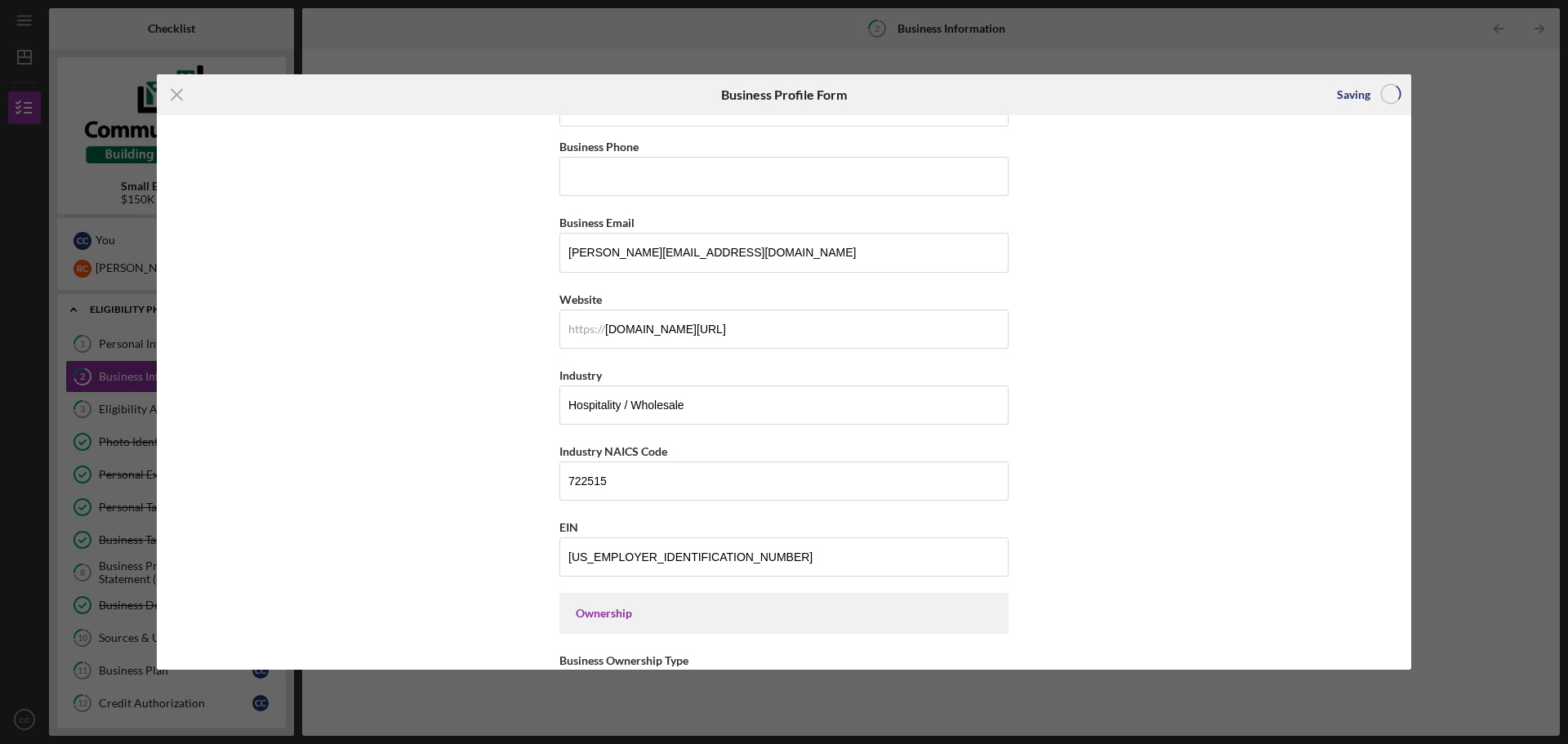
scroll to position [0, 0]
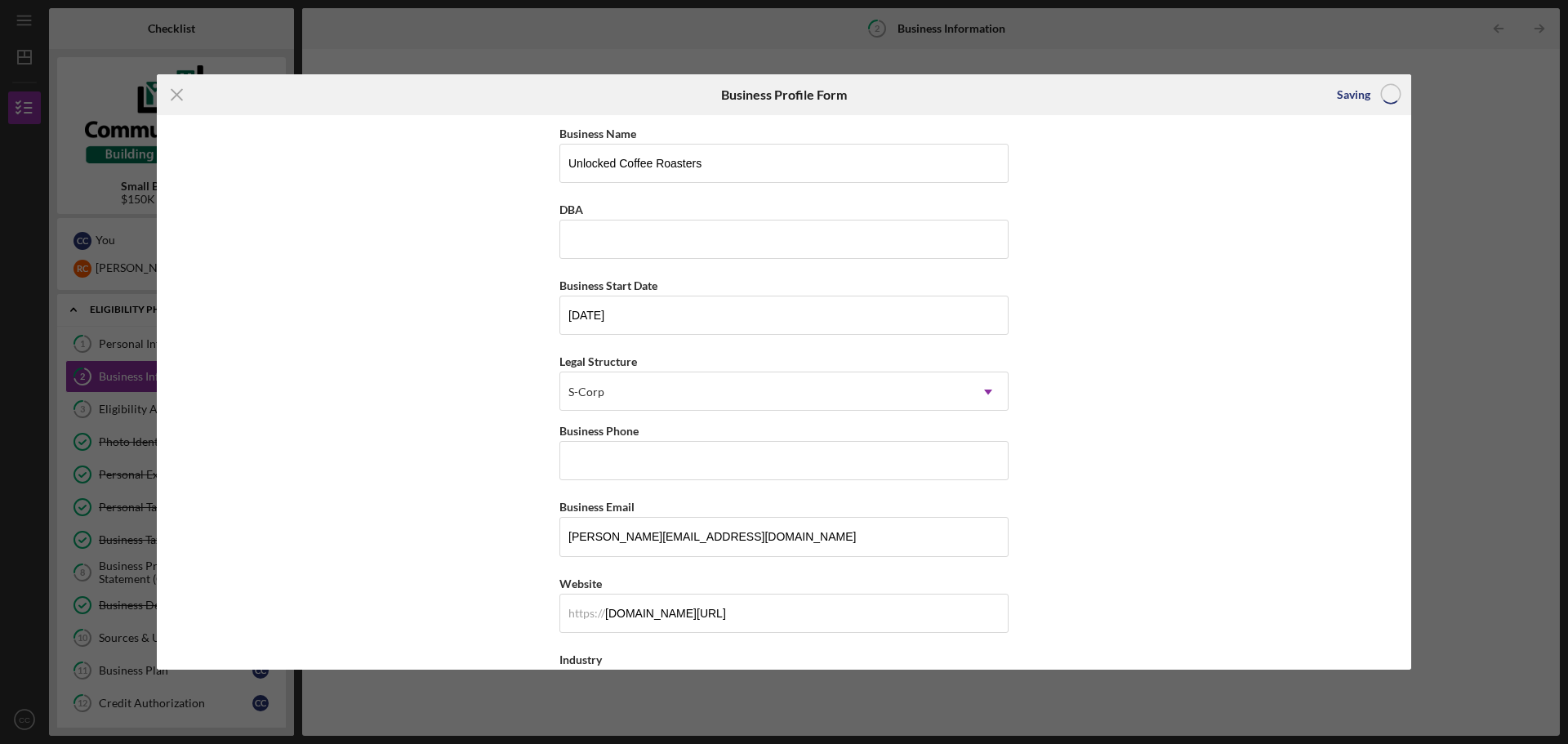
click at [1507, 351] on div "Icon/Menu Close Business Profile Form Saving Business Name Unlocked Coffee Roas…" at bounding box center [784, 372] width 1568 height 744
click at [181, 90] on icon "Icon/Menu Close" at bounding box center [177, 95] width 41 height 41
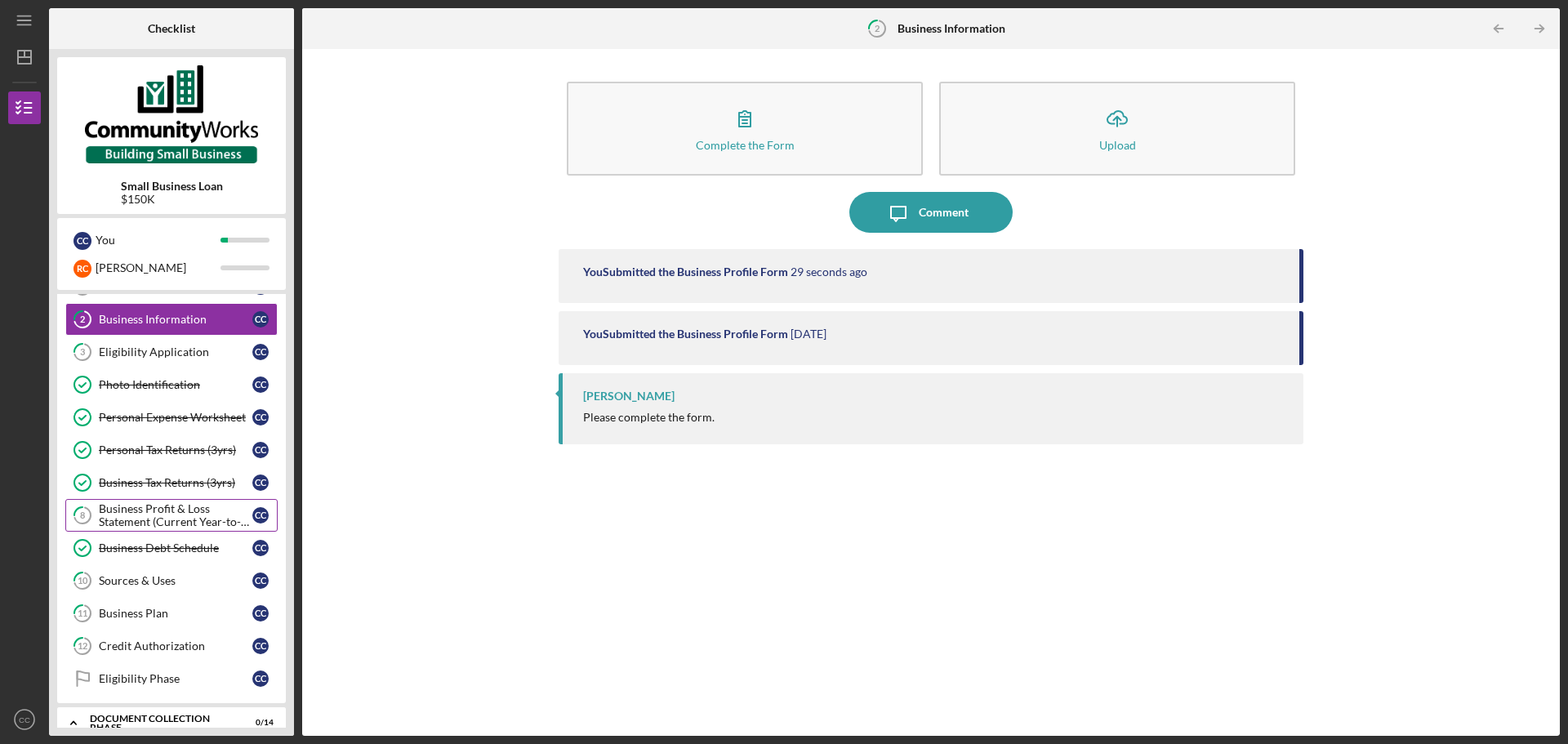
scroll to position [82, 0]
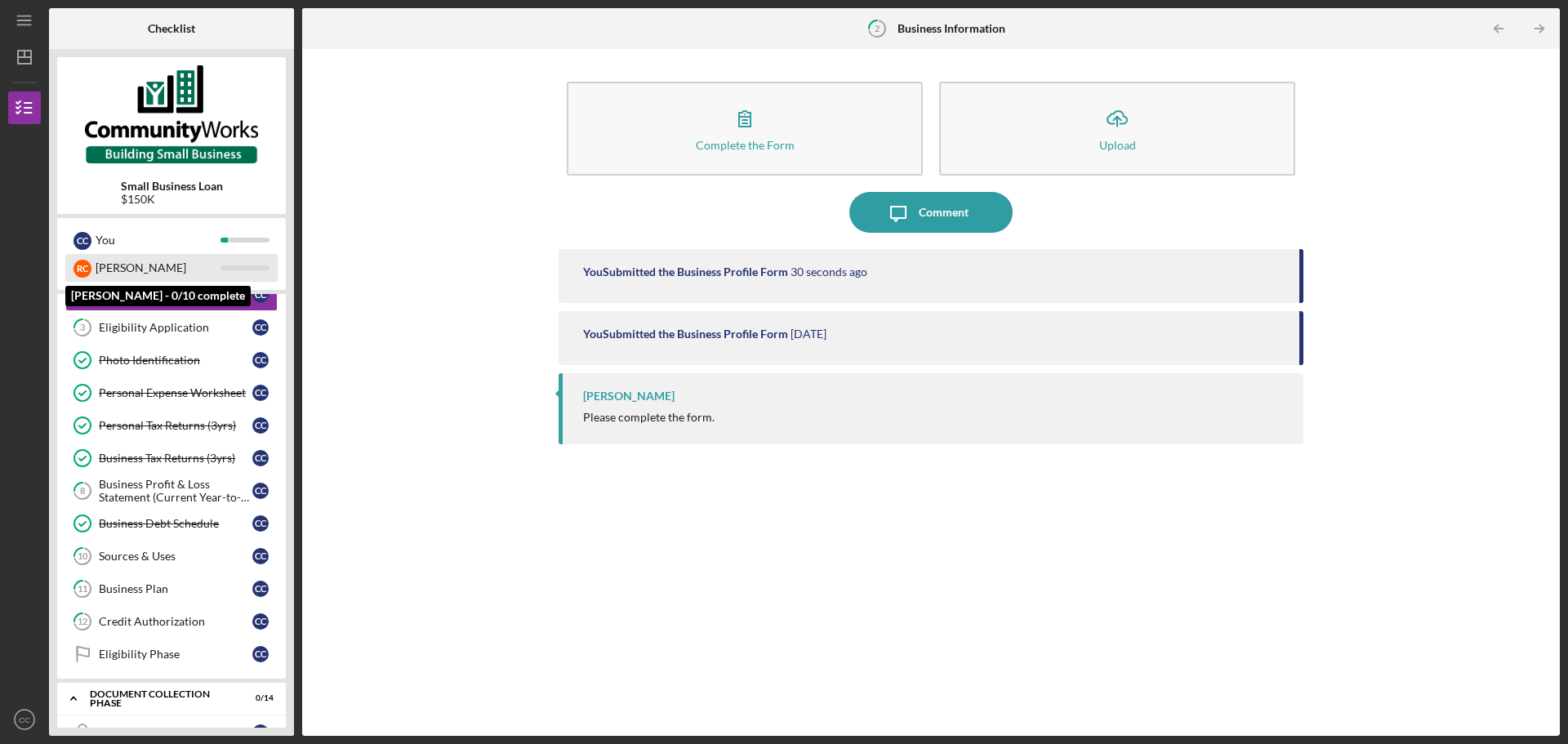
click at [111, 271] on div "[PERSON_NAME]" at bounding box center [157, 267] width 125 height 28
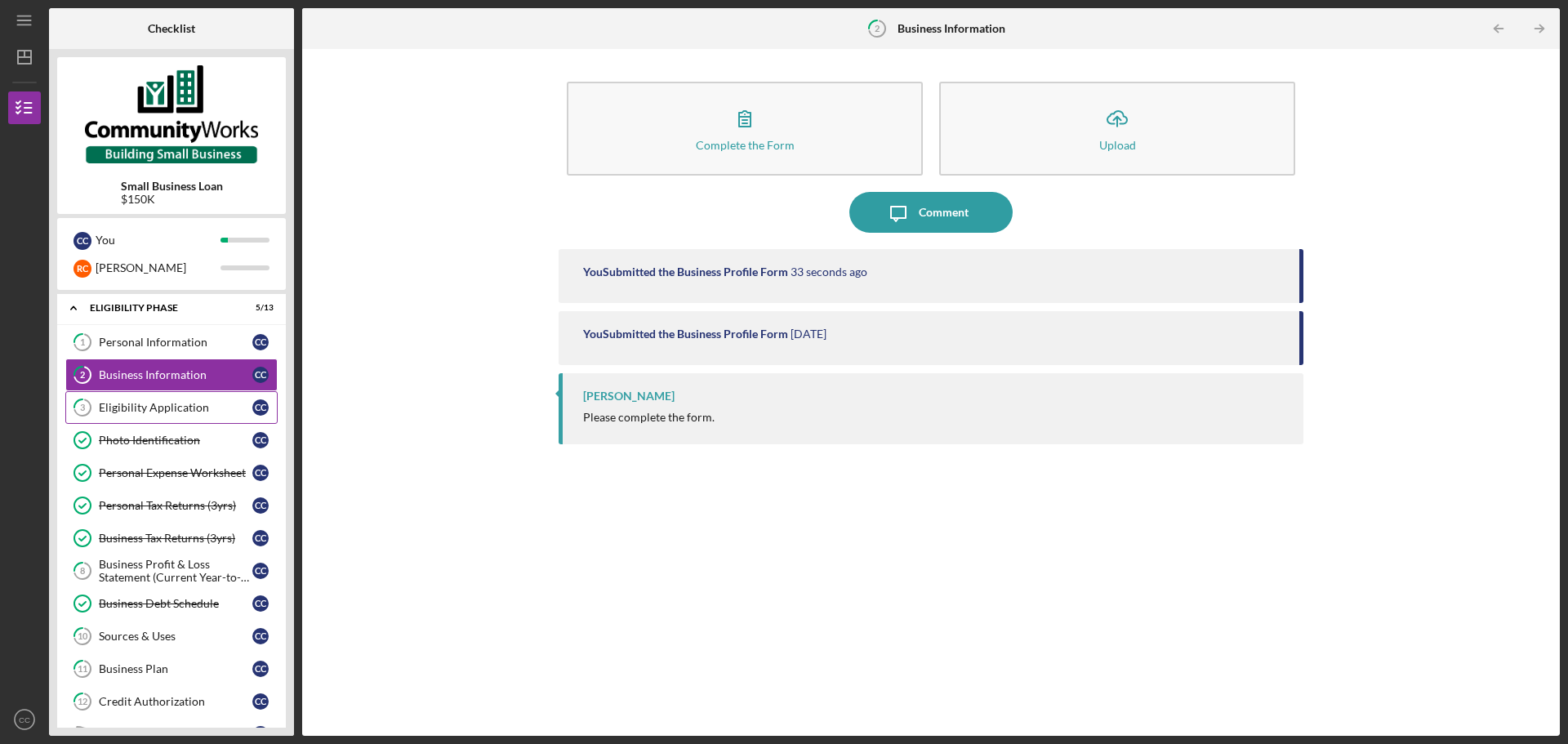
scroll to position [0, 0]
